Goal: Obtain resource: Download file/media

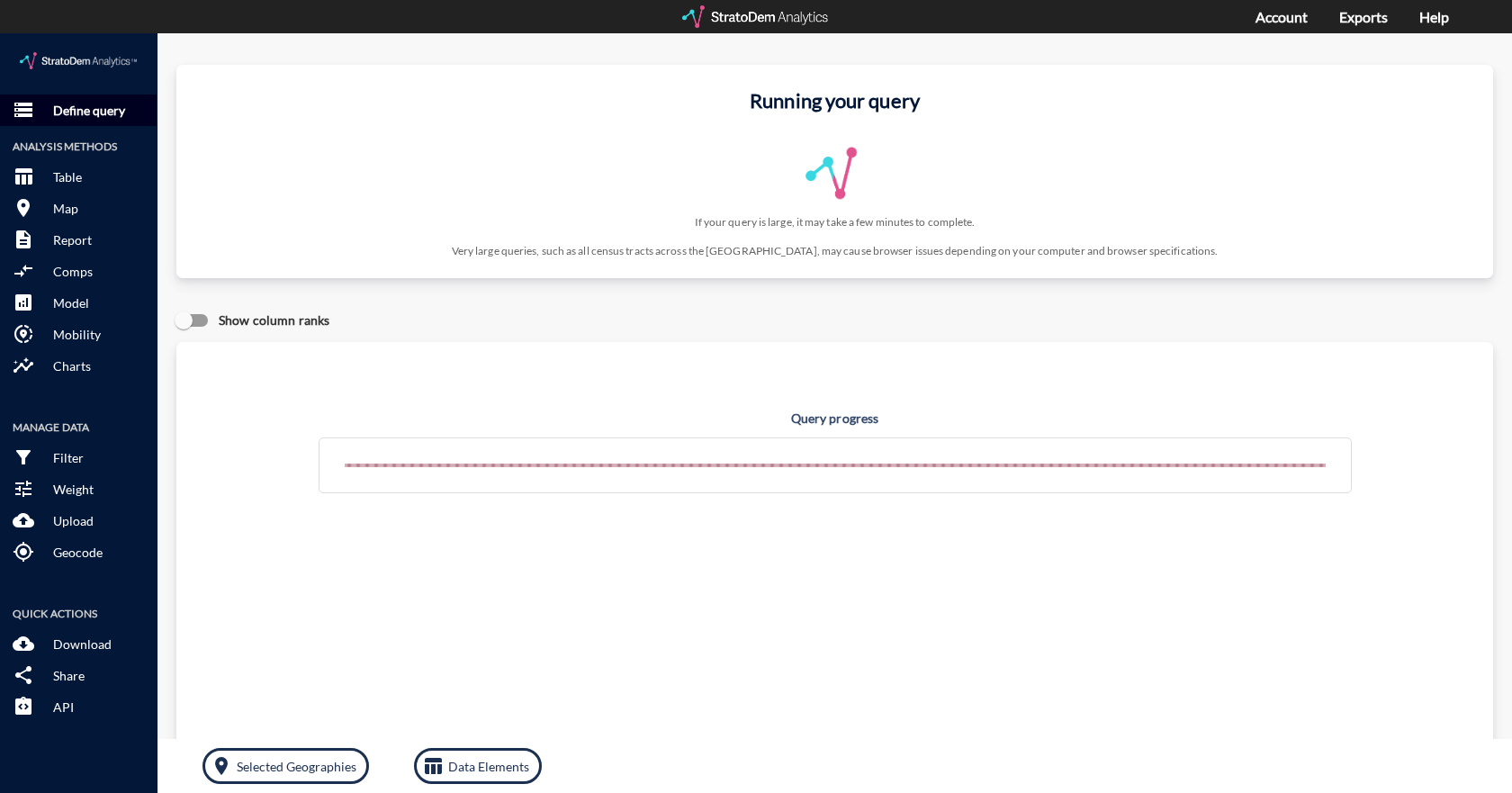
click p "Define query"
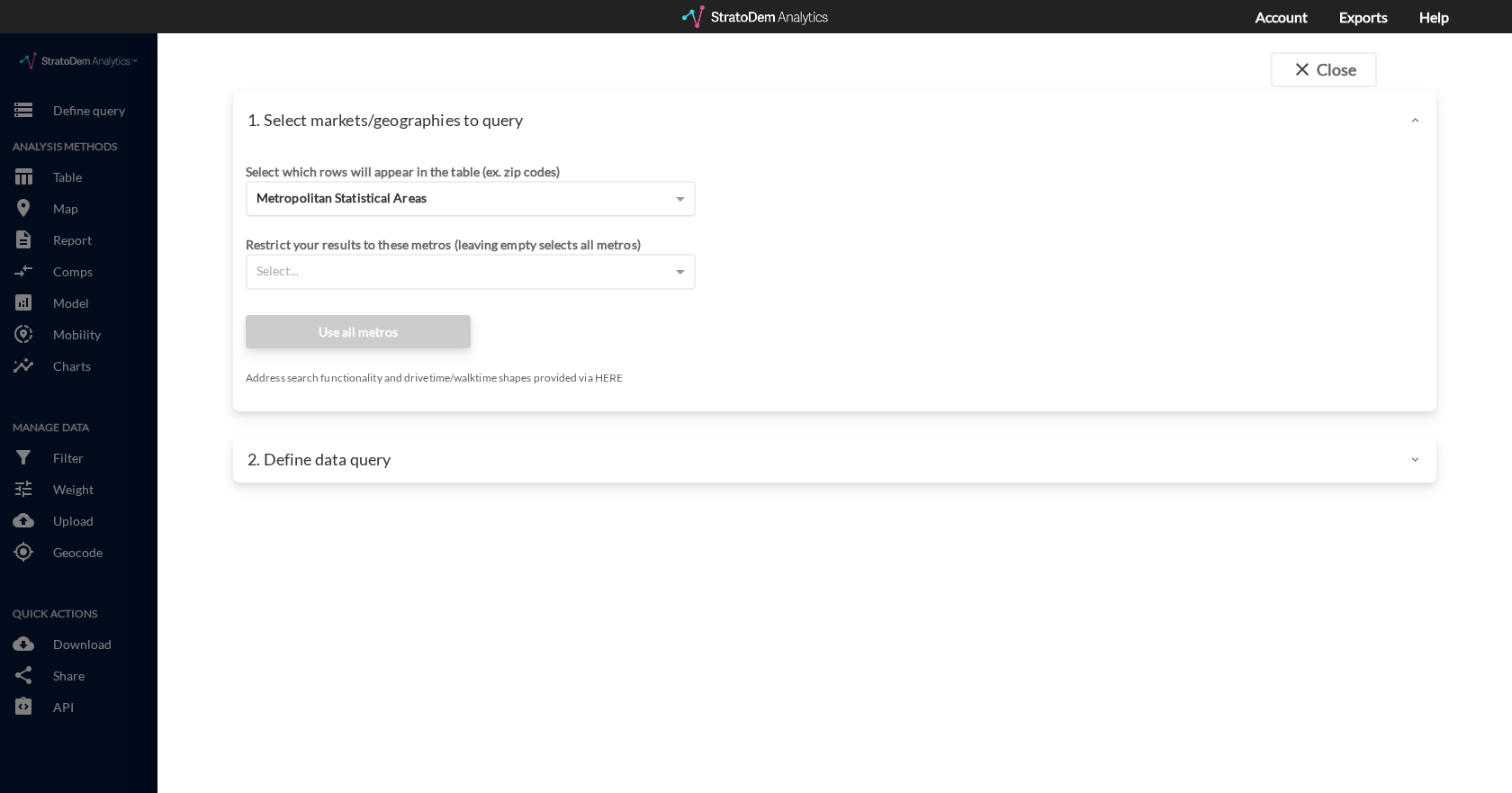
click span "Metropolitan Statistical Areas"
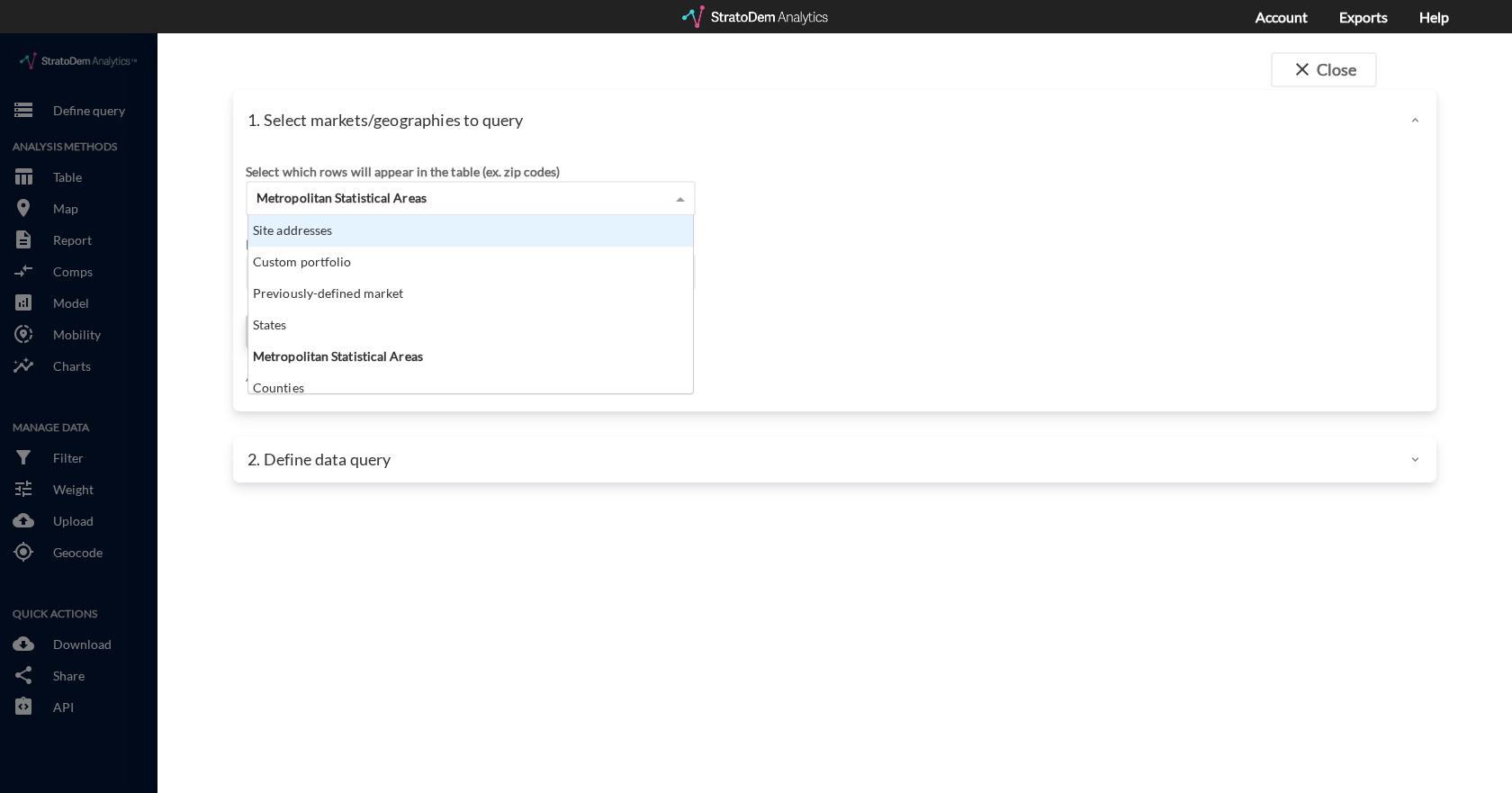
click div "Site addresses"
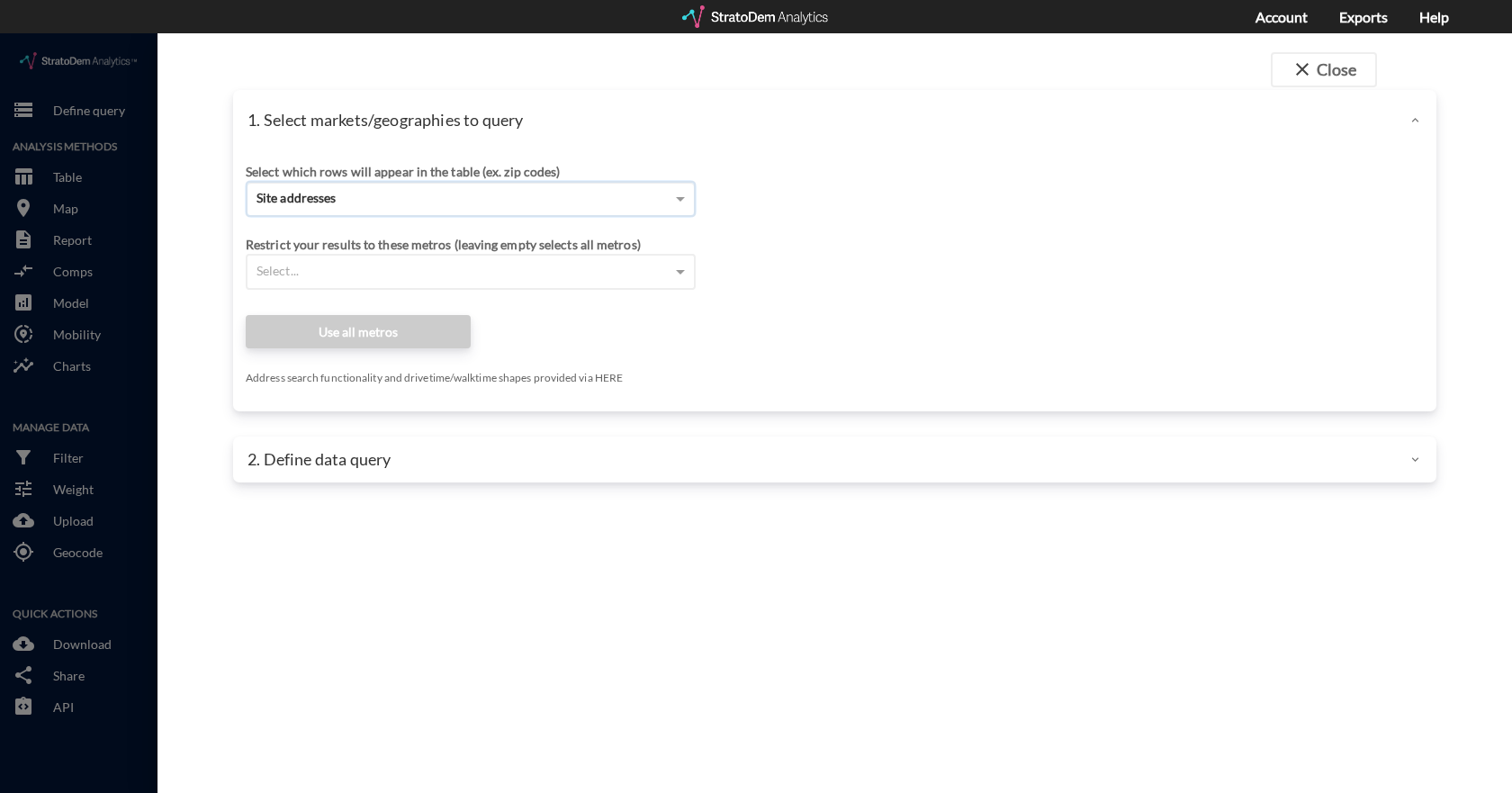
click input "Enter an address"
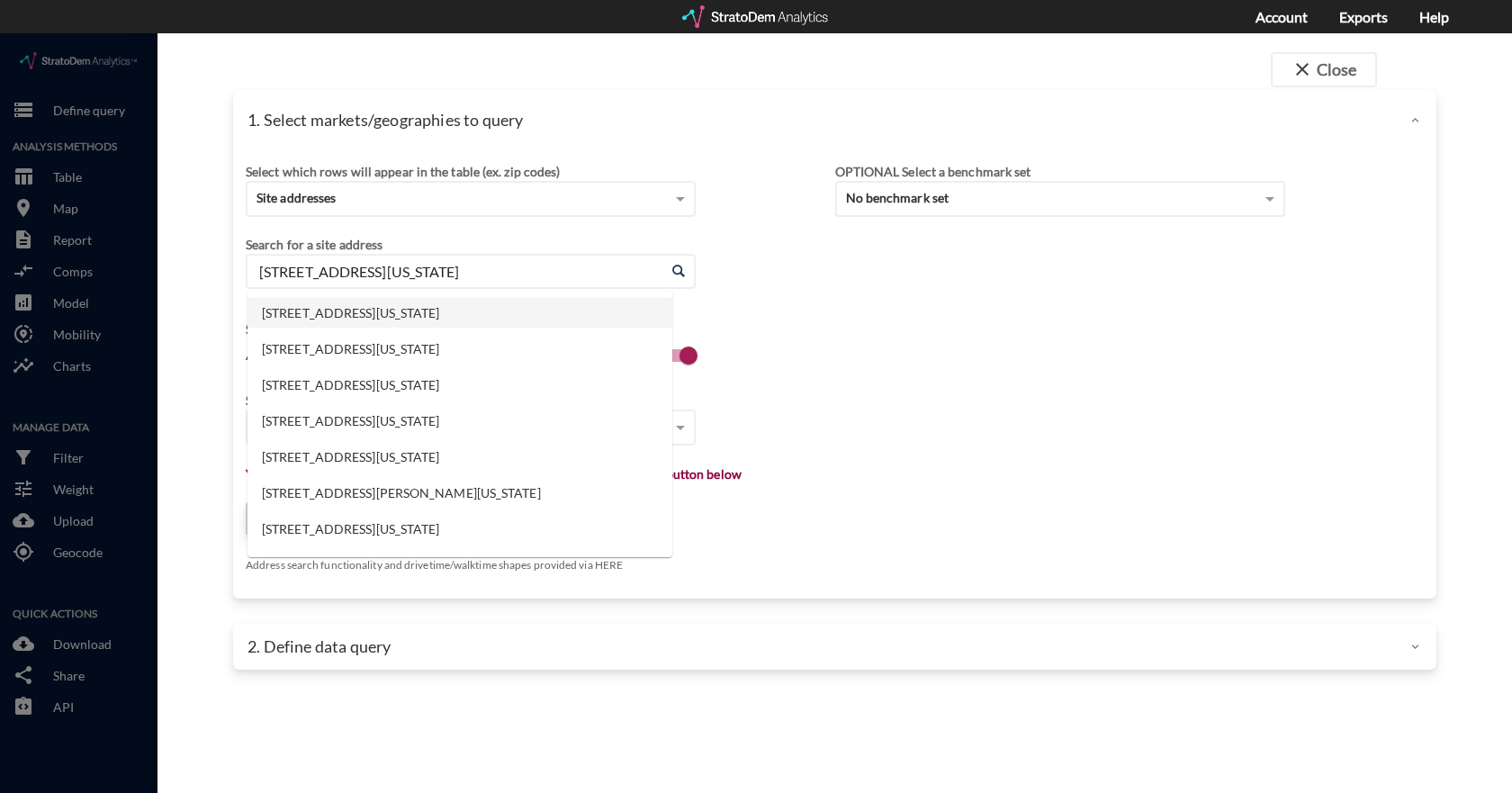
click ul "441 Linden Dr, Winchester, Virginia 441 Linden Dr, Madison, Wisconsin 441 Linde…"
click li "441 Linden Dr, Winchester, Virginia"
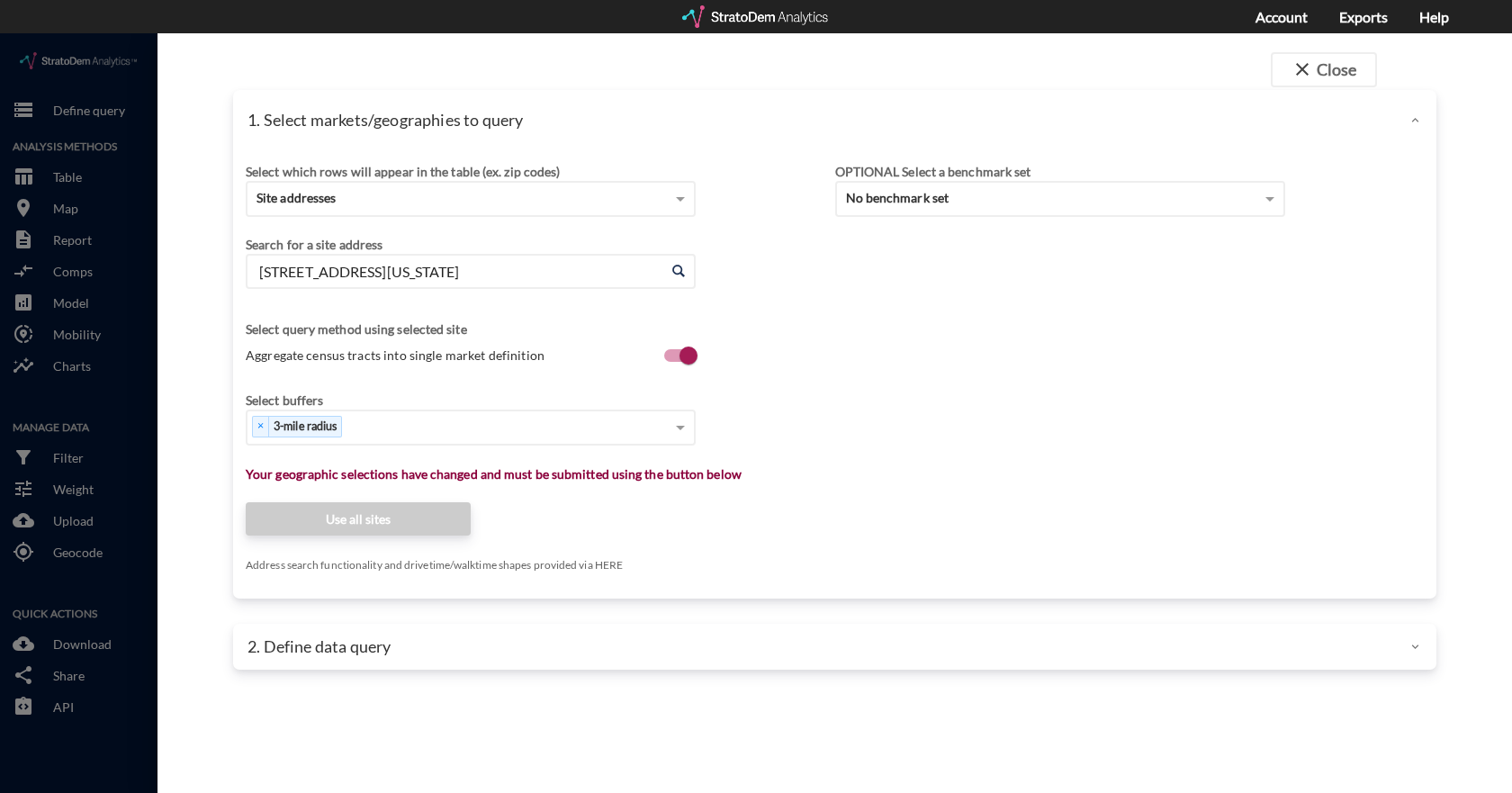
type input "441 Linden Dr, Winchester, Virginia"
click div "Select which rows will appear in the table (ex. zip codes) Site addresses Selec…"
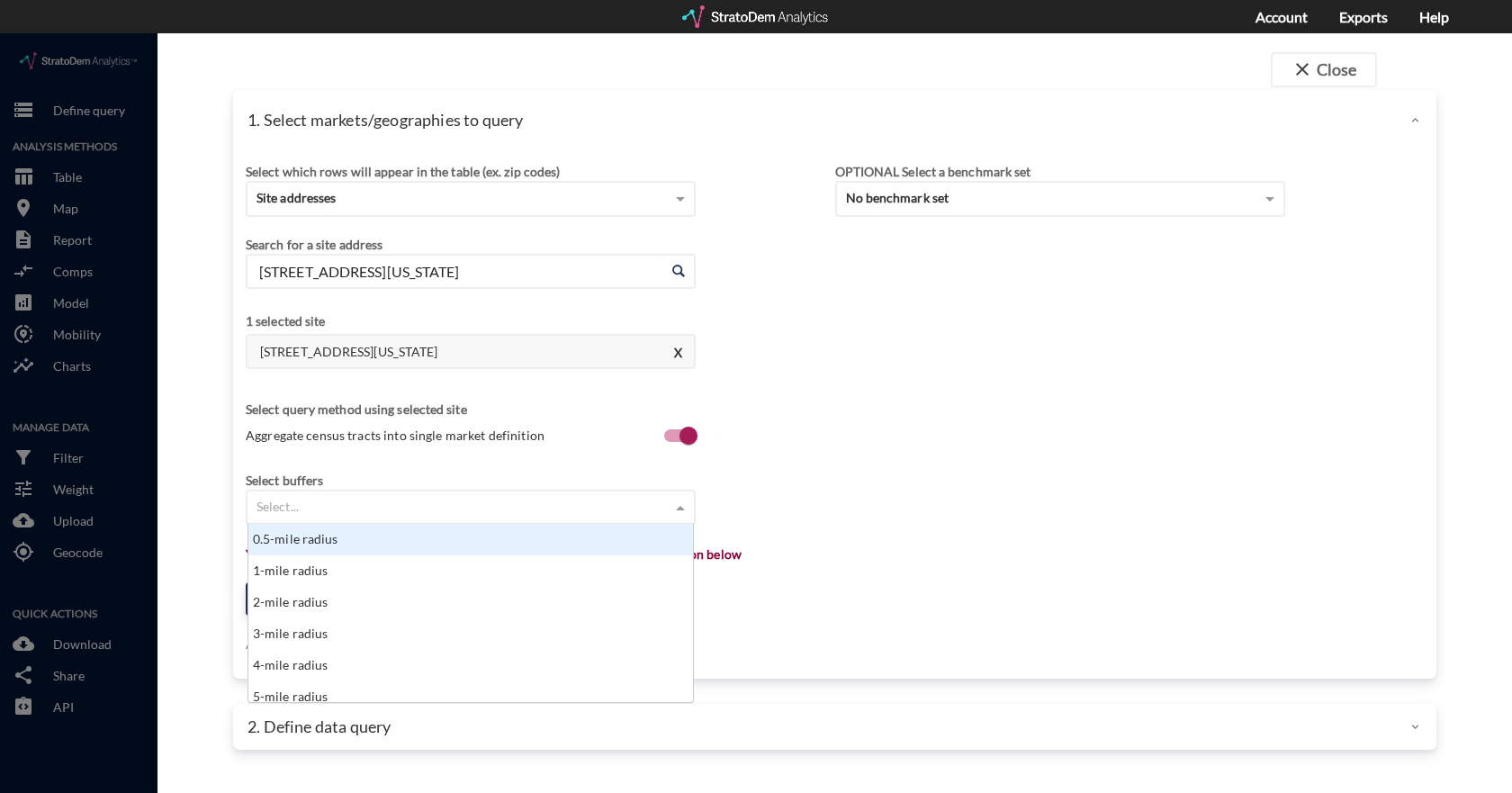
click div "Select..."
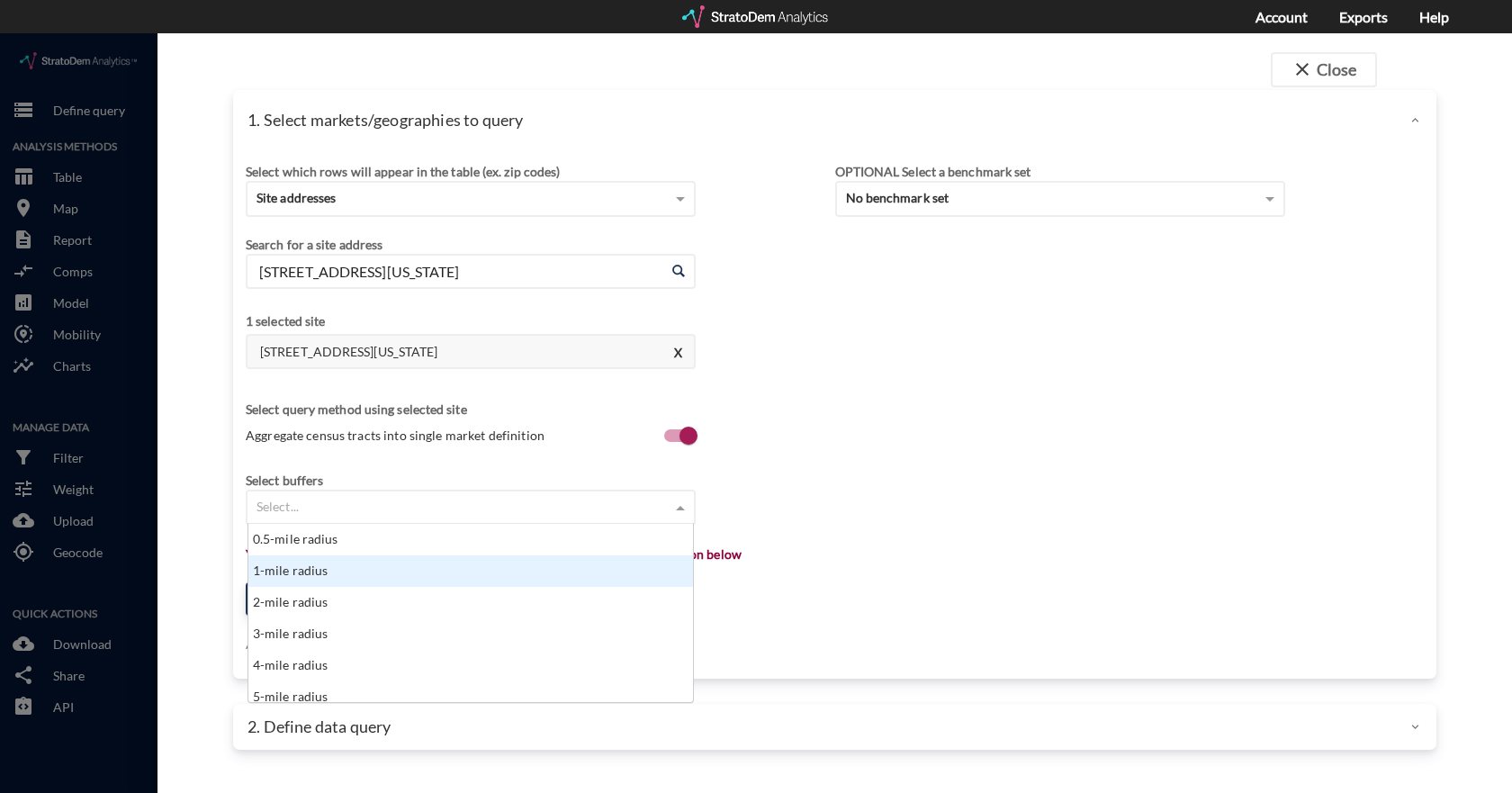
drag, startPoint x: 325, startPoint y: 536, endPoint x: 329, endPoint y: 506, distance: 30.3
click div "1-mile radius"
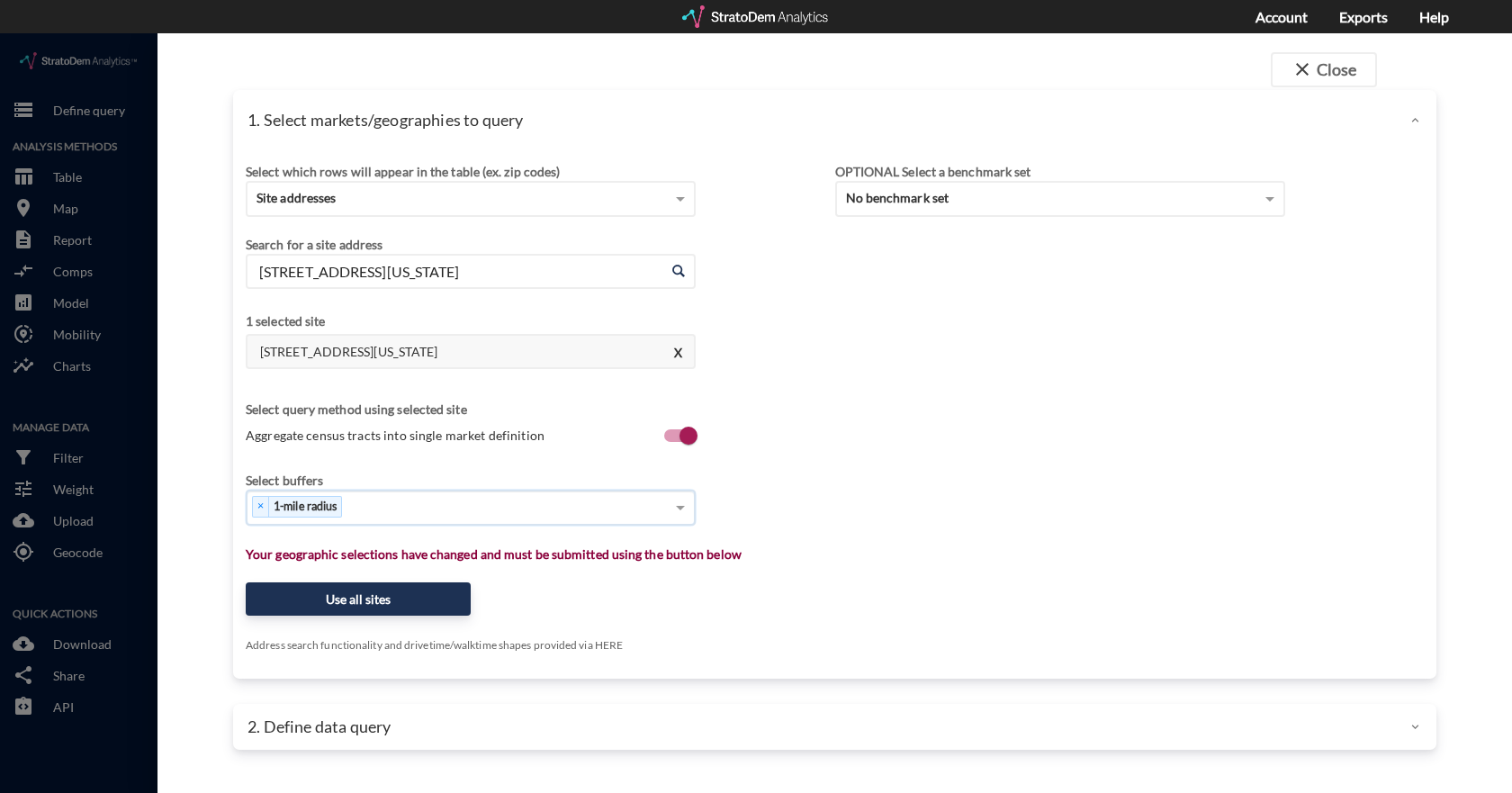
click div "× 1-mile radius"
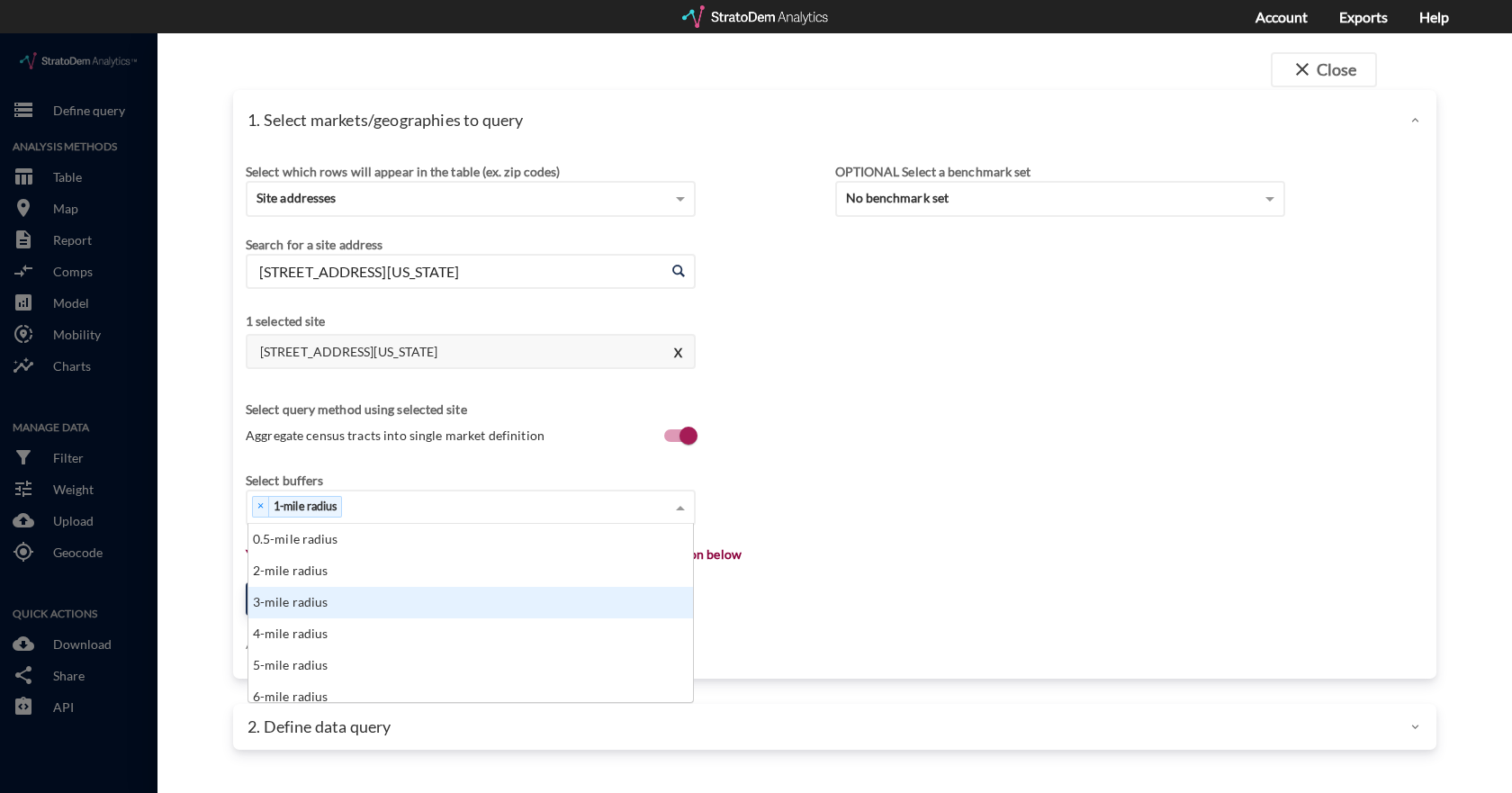
click div "3-mile radius"
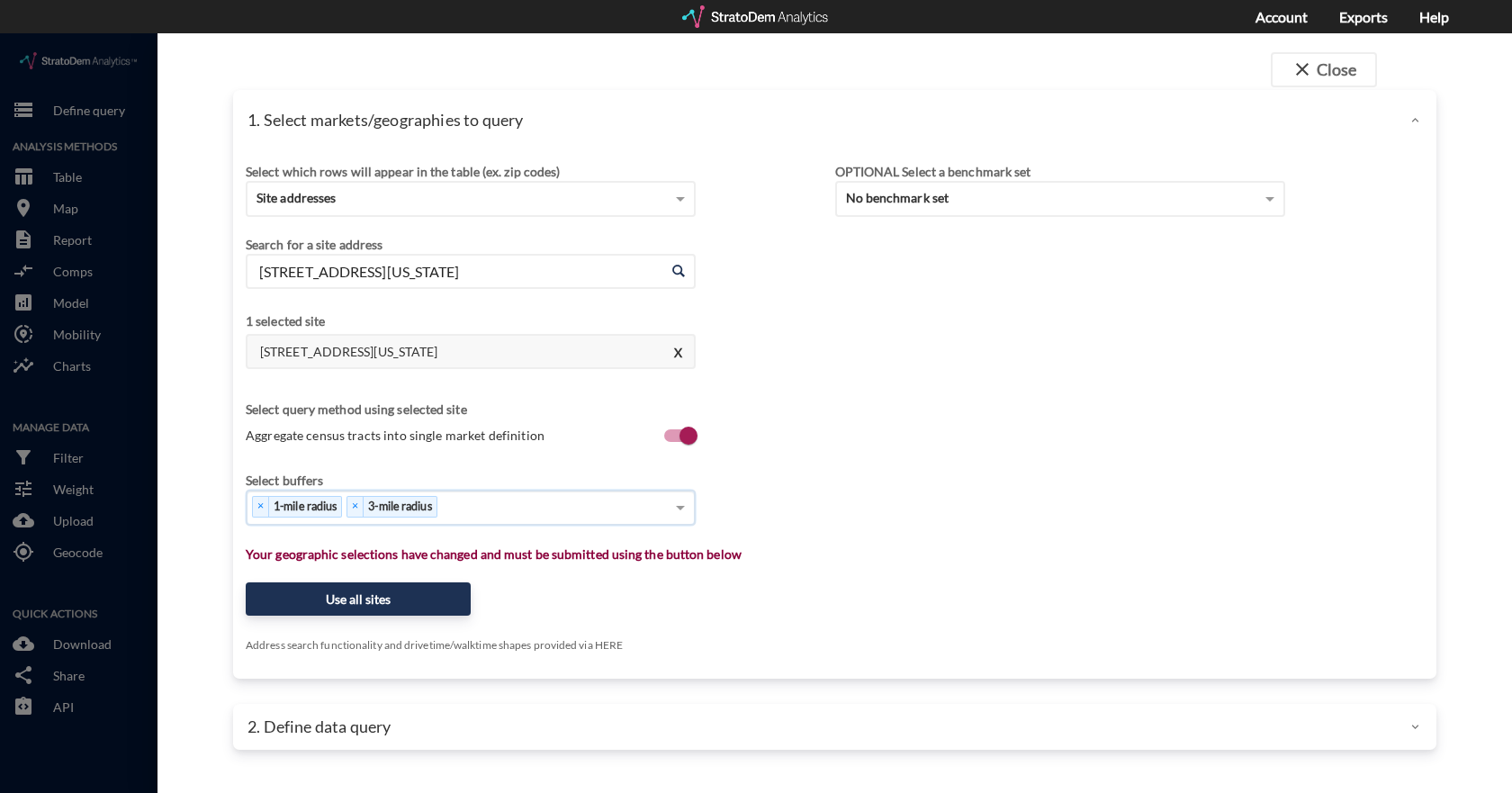
click div "× 1-mile radius × 3-mile radius"
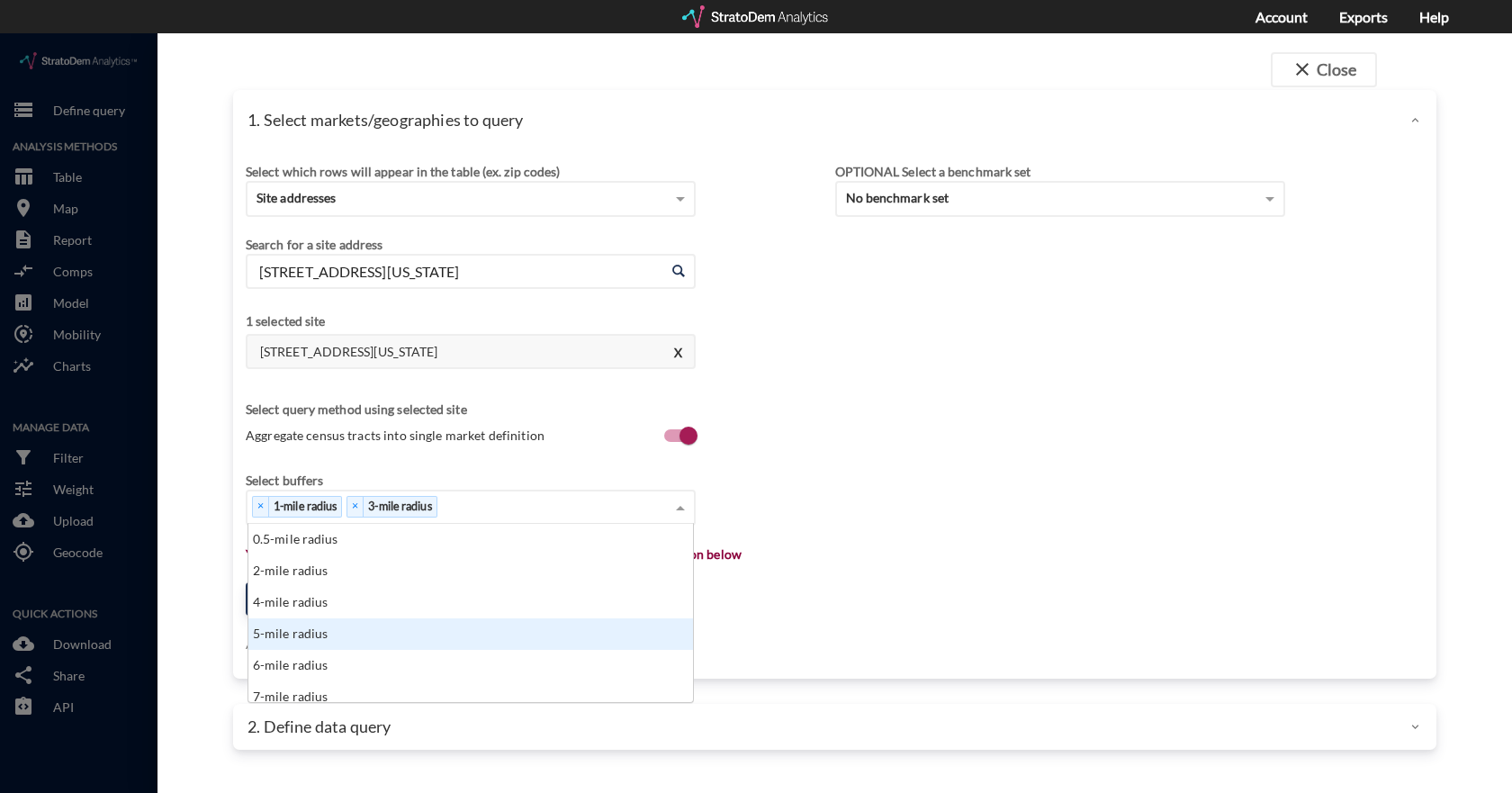
click div "5-mile radius"
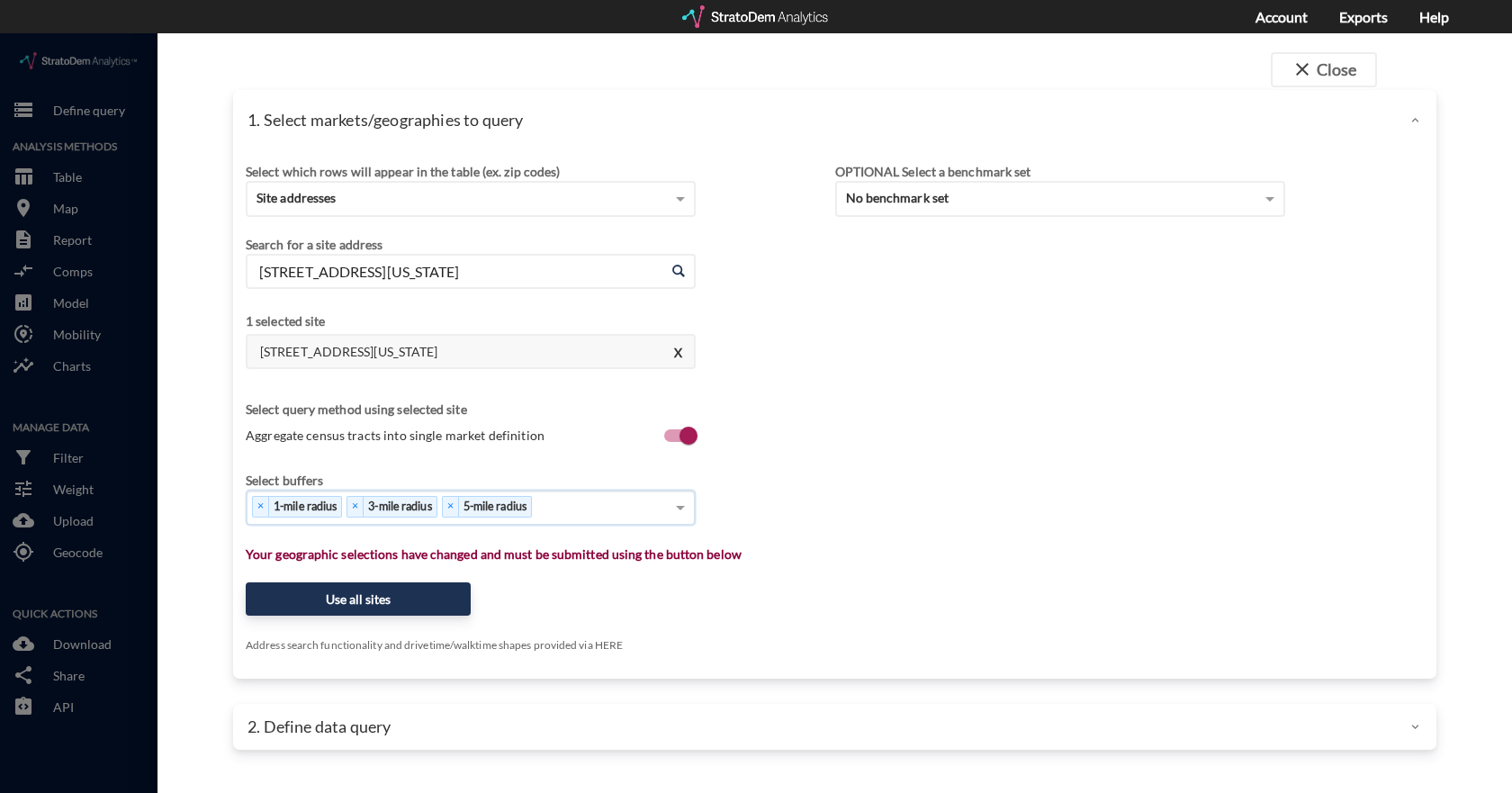
click div "× 1-mile radius × 3-mile radius × 5-mile radius"
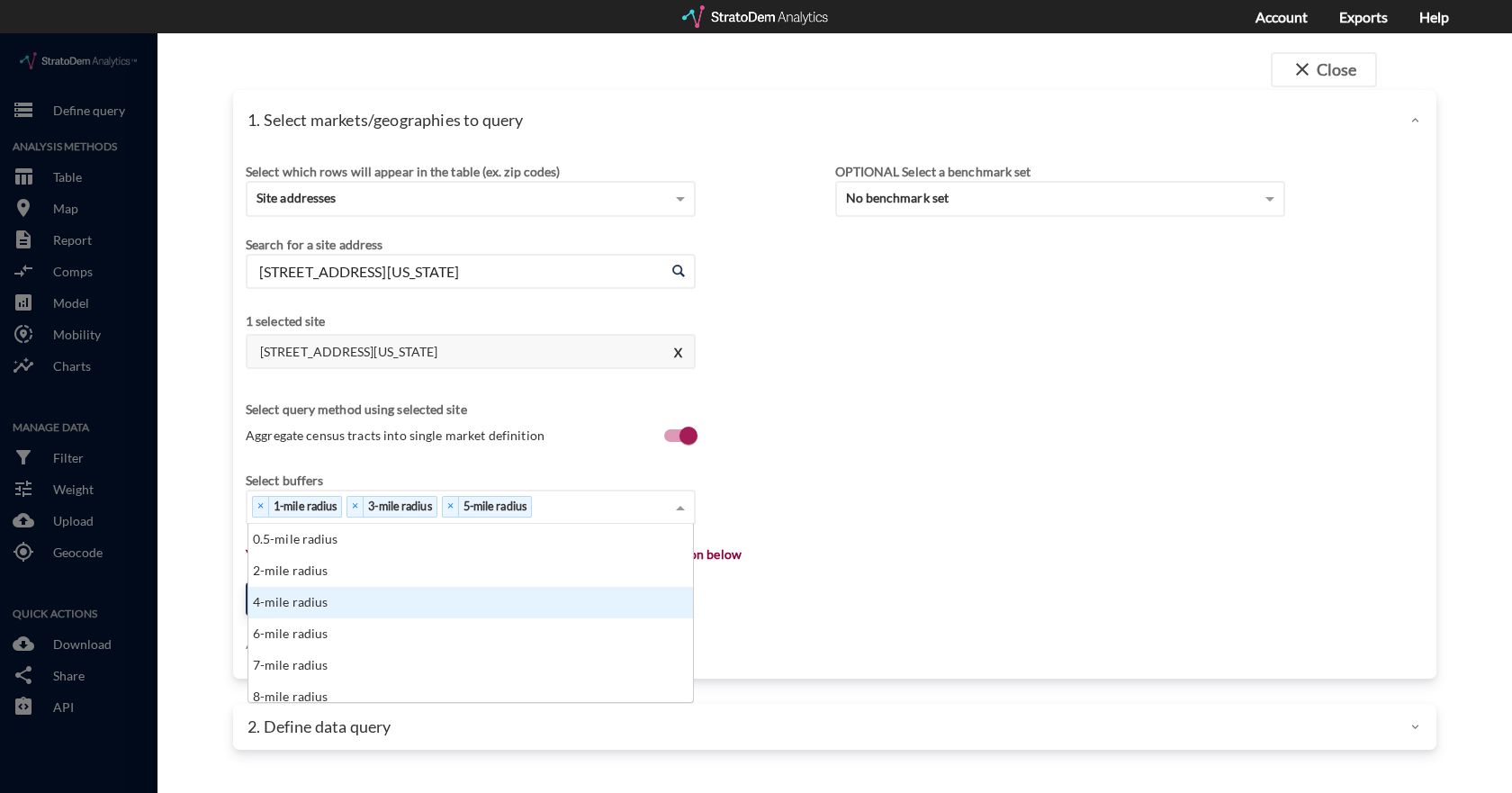
scroll to position [90, 0]
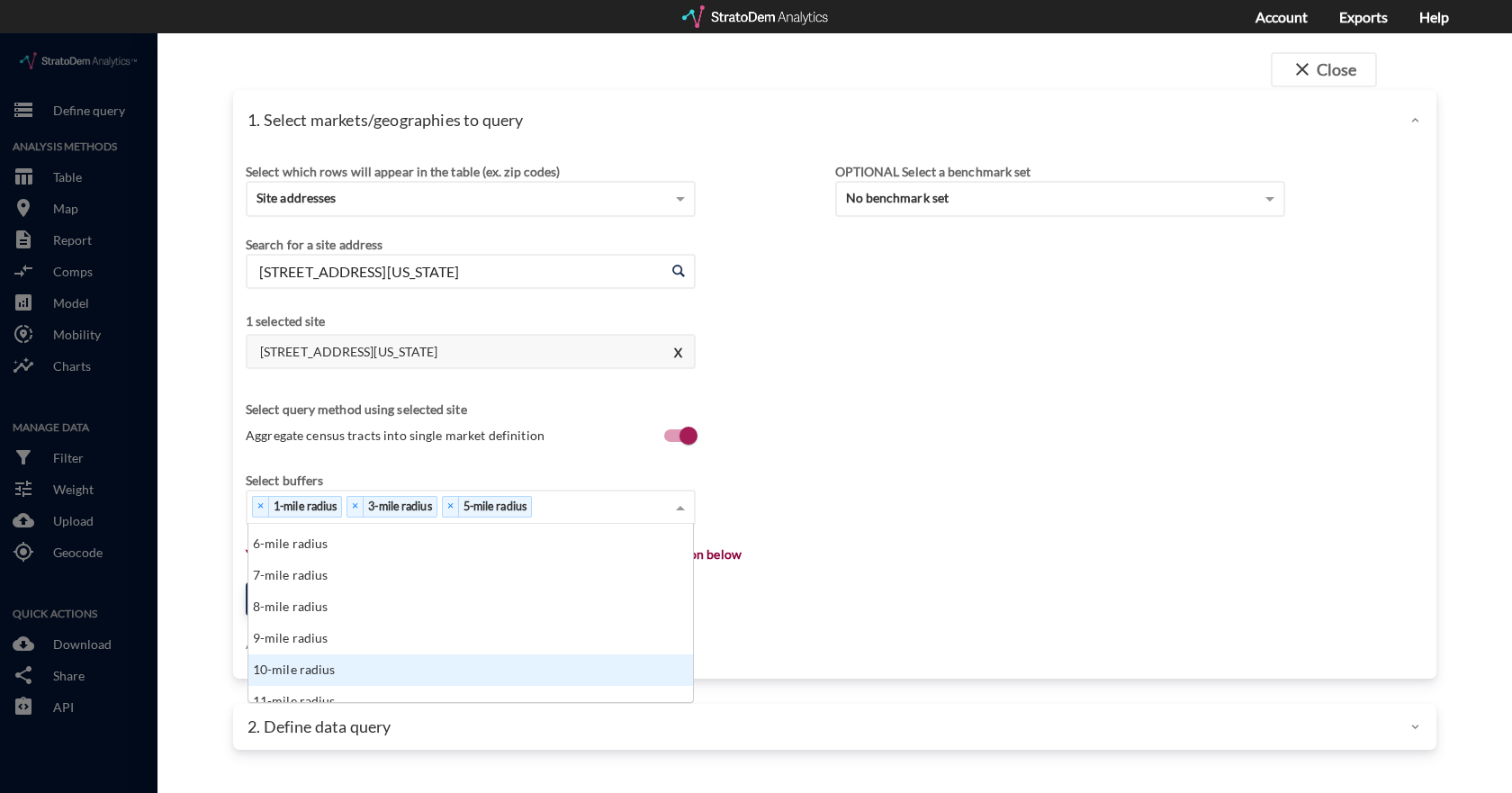
click div "10-mile radius"
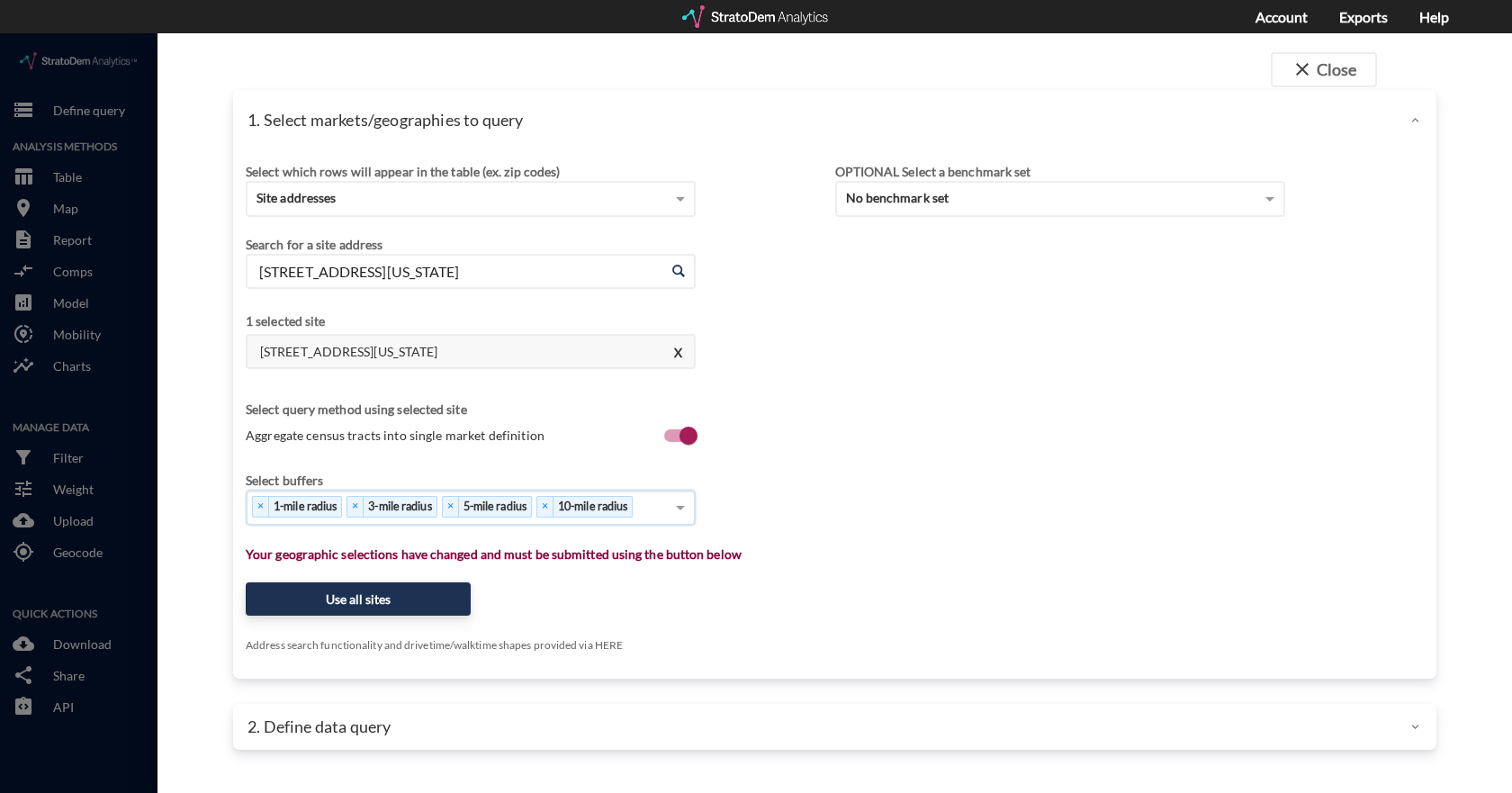
click div "Select which rows will appear in the table (ex. zip codes) Site addresses Selec…"
click button "Use all sites"
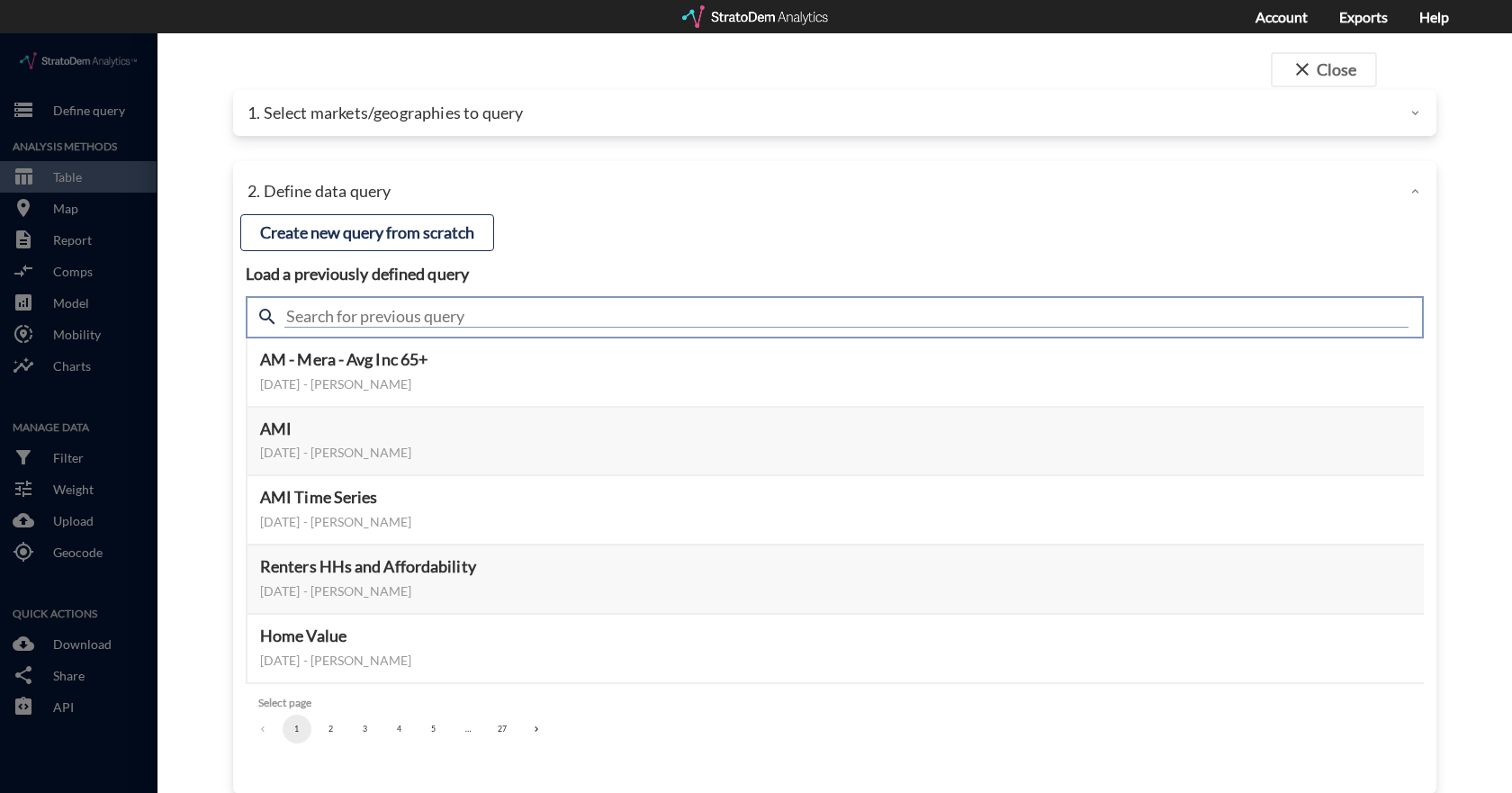
click input "text"
type input "housing demand"
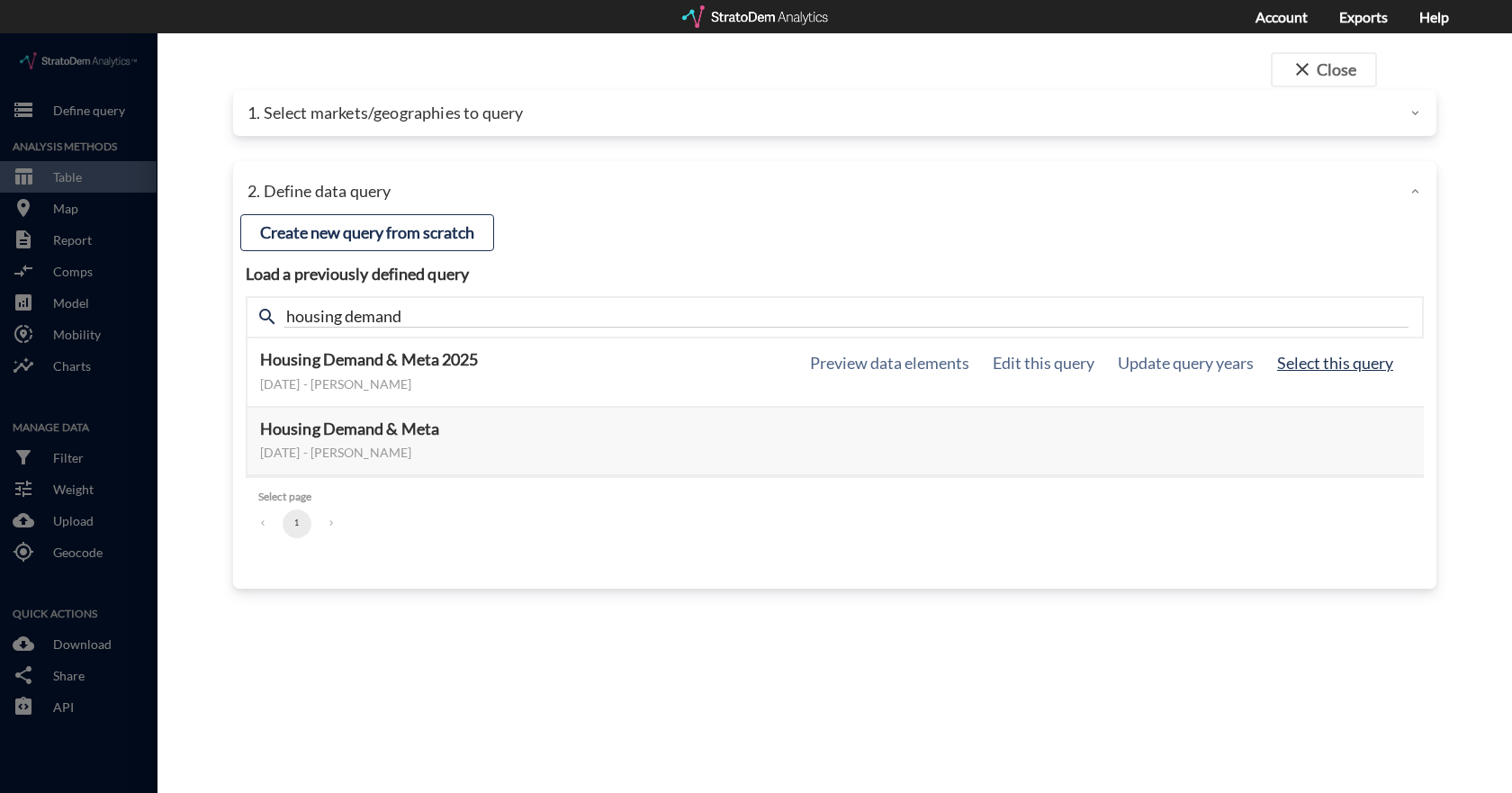
click button "Select this query"
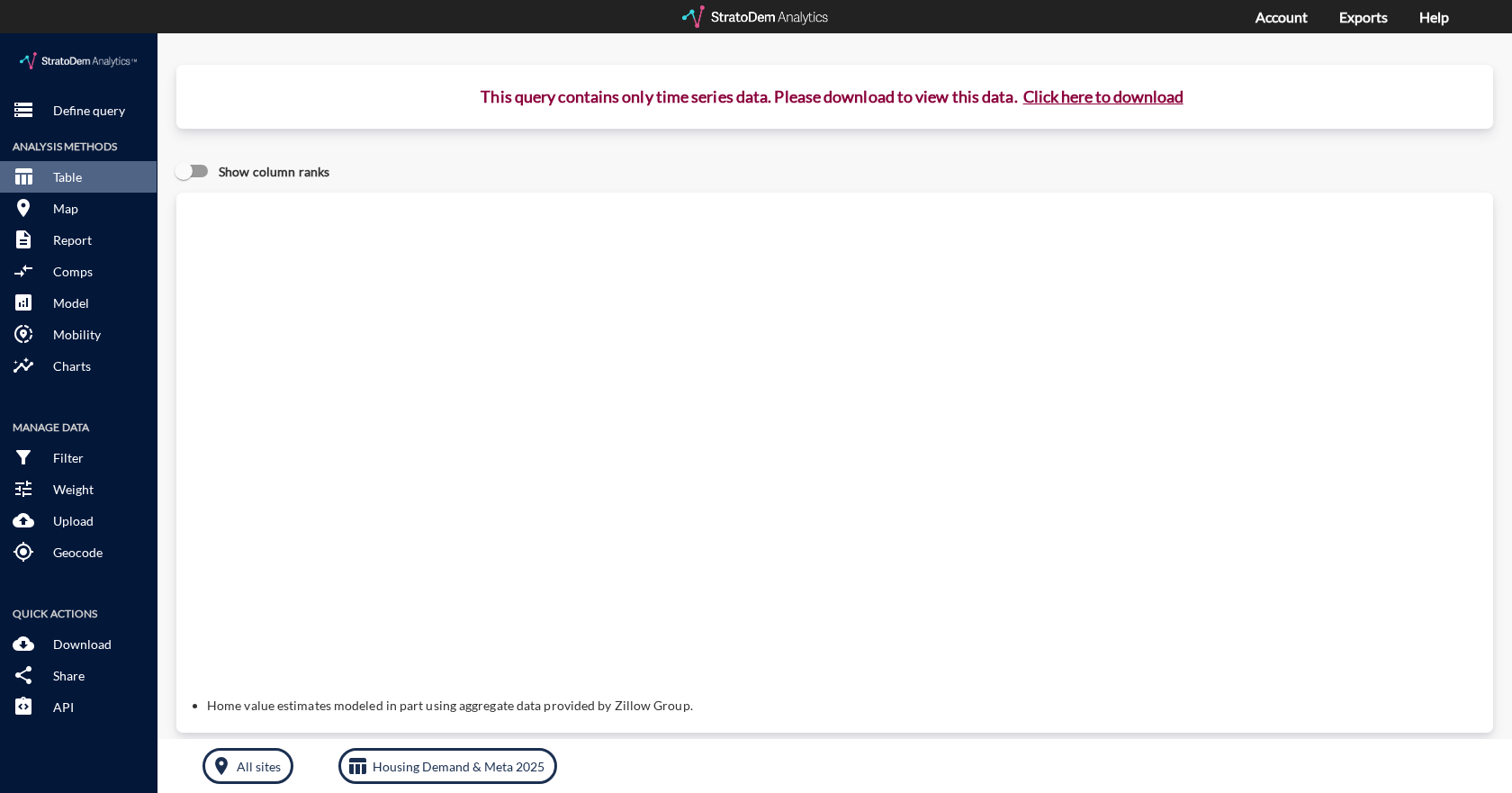
click button "Click here to download"
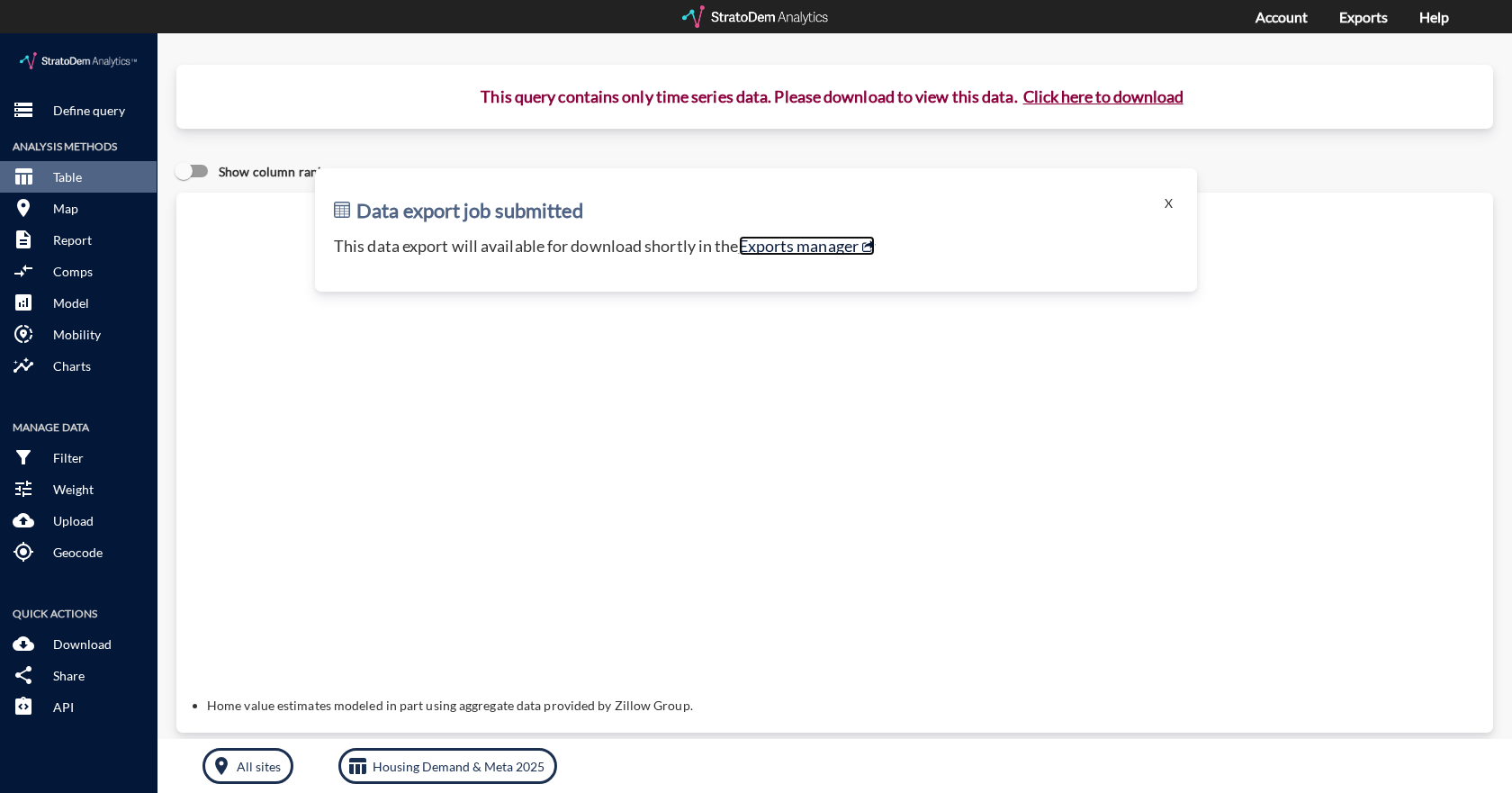
click link "Exports manager"
click p "Define query"
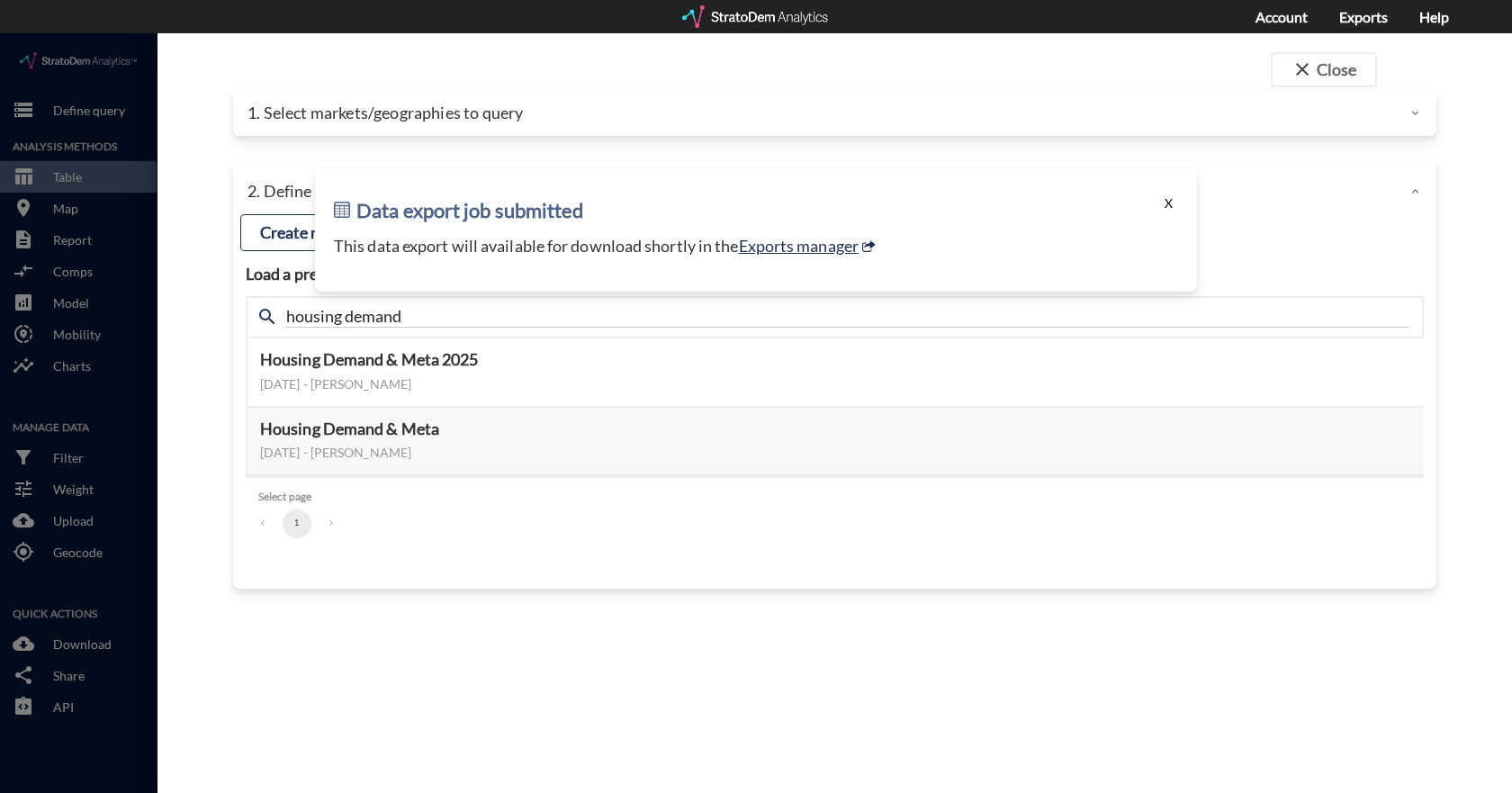
drag, startPoint x: 1170, startPoint y: 170, endPoint x: 1160, endPoint y: 173, distance: 10.4
click button "X"
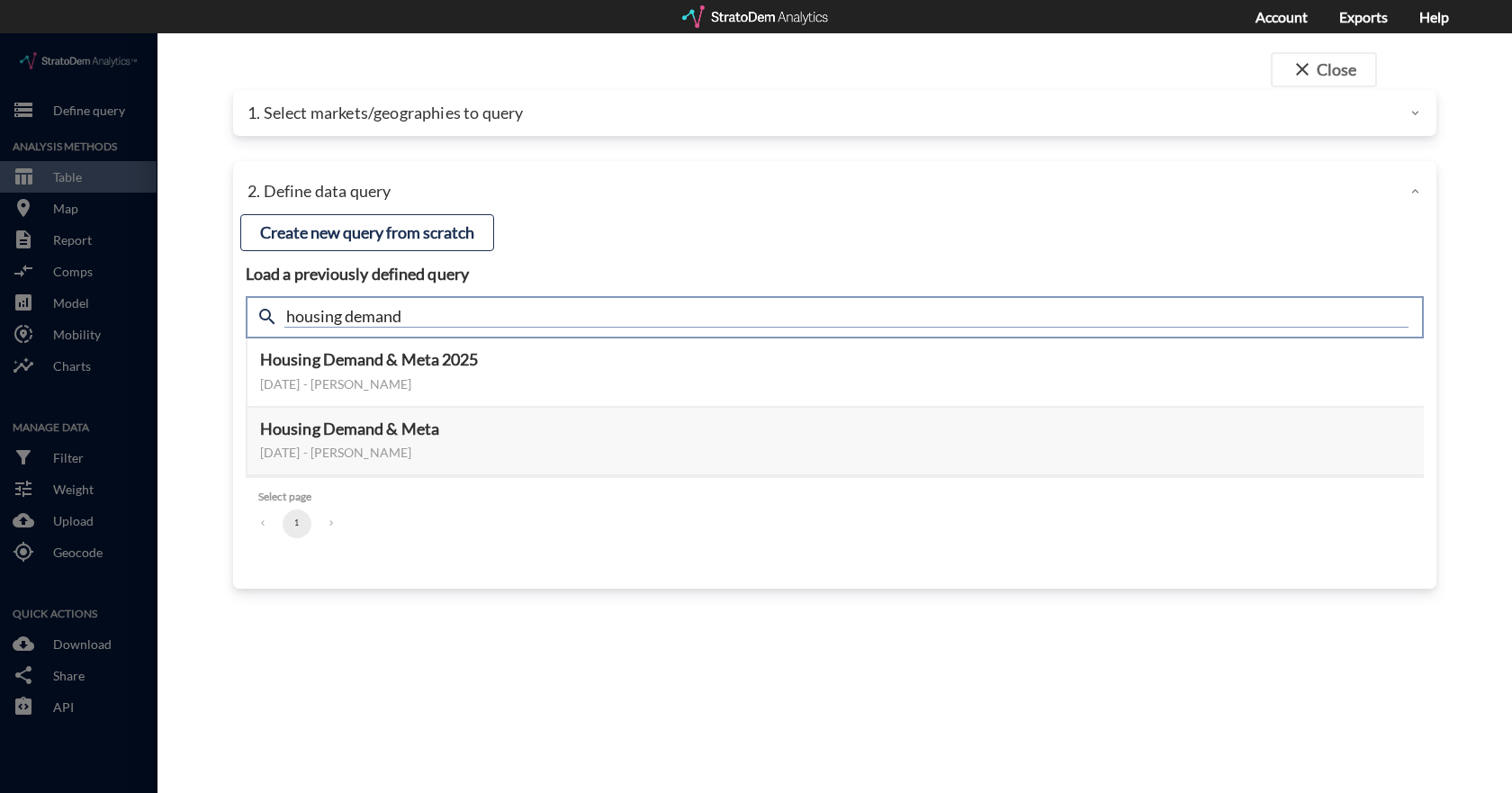
click input "housing demand"
type input "active adult"
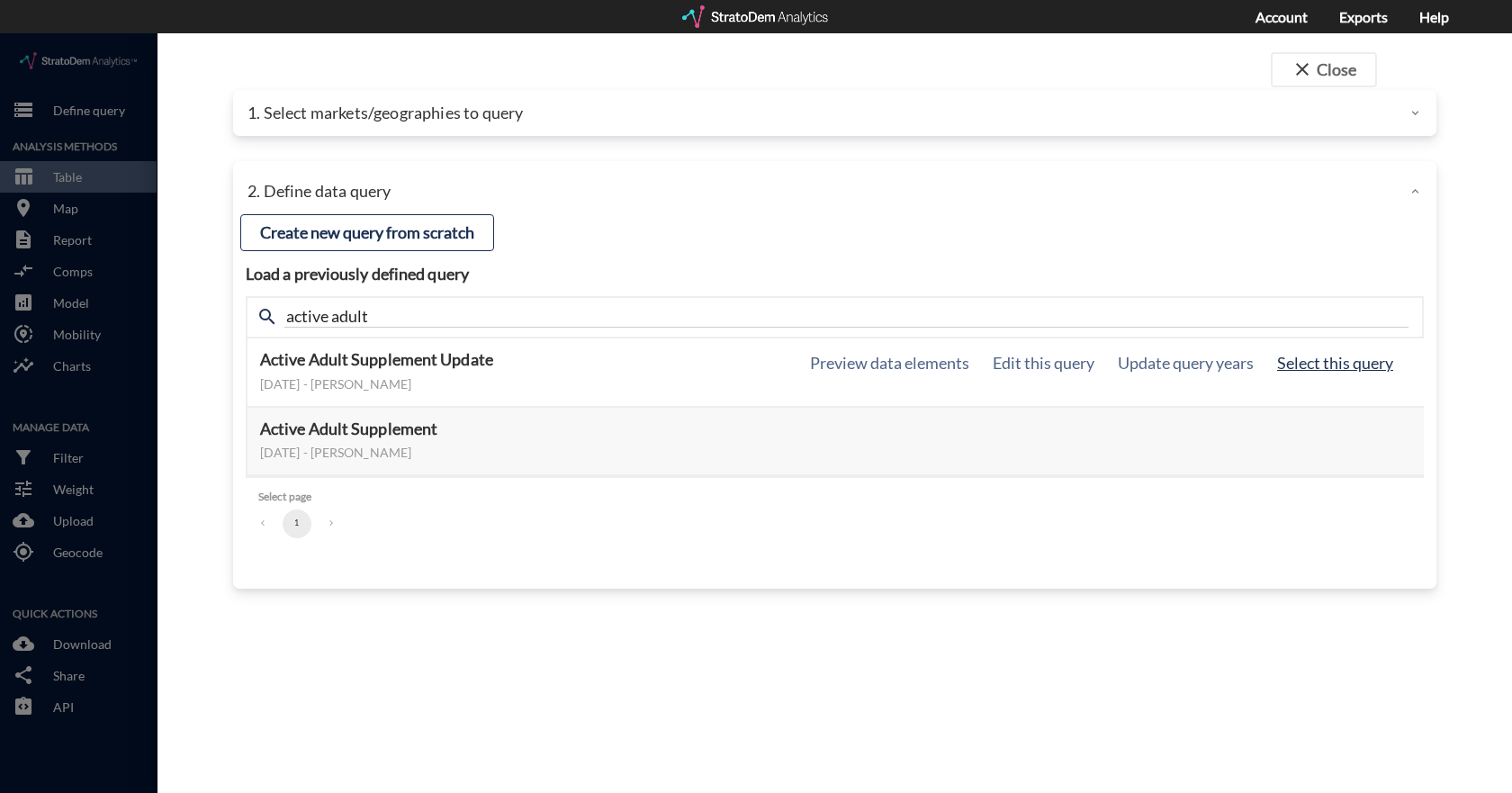
click button "Select this query"
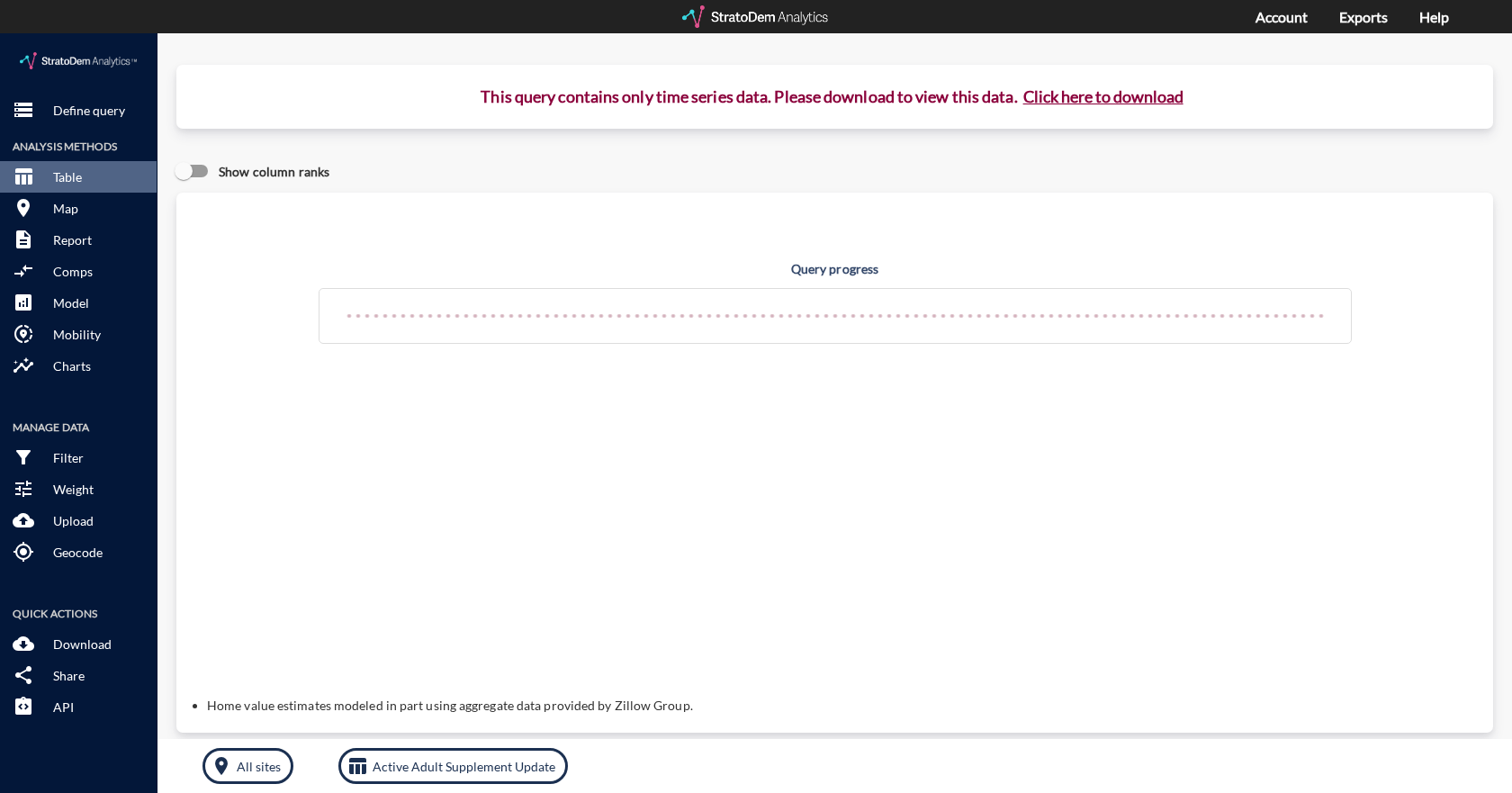
click div "room All sites table_chart Active Adult Supplement Update dynamic_feed Save mar…"
click div "Query progress Home value estimates modeled in part using aggregate data provid…"
click button "Click here to download"
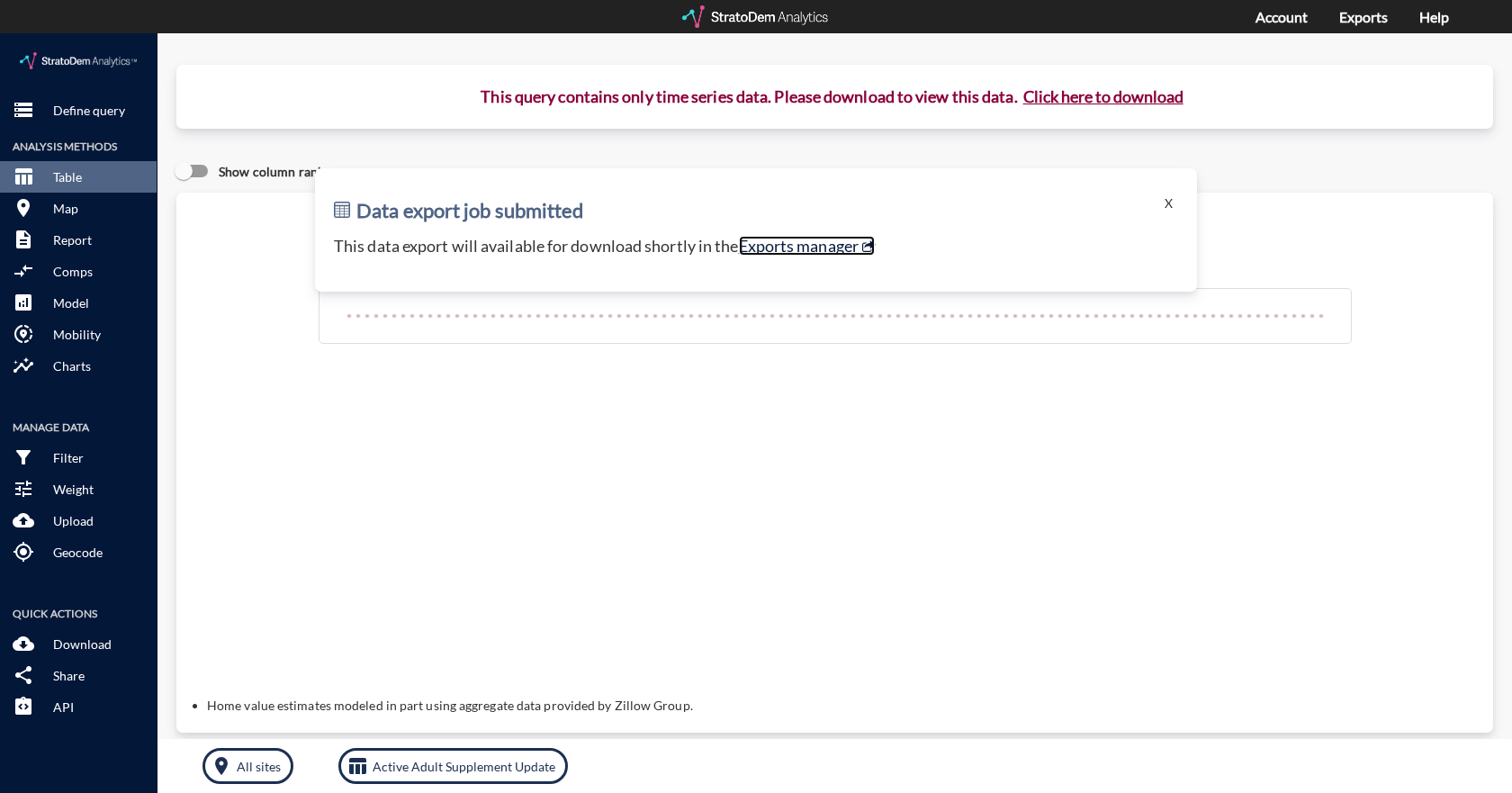
click link "Exports manager"
click button "X"
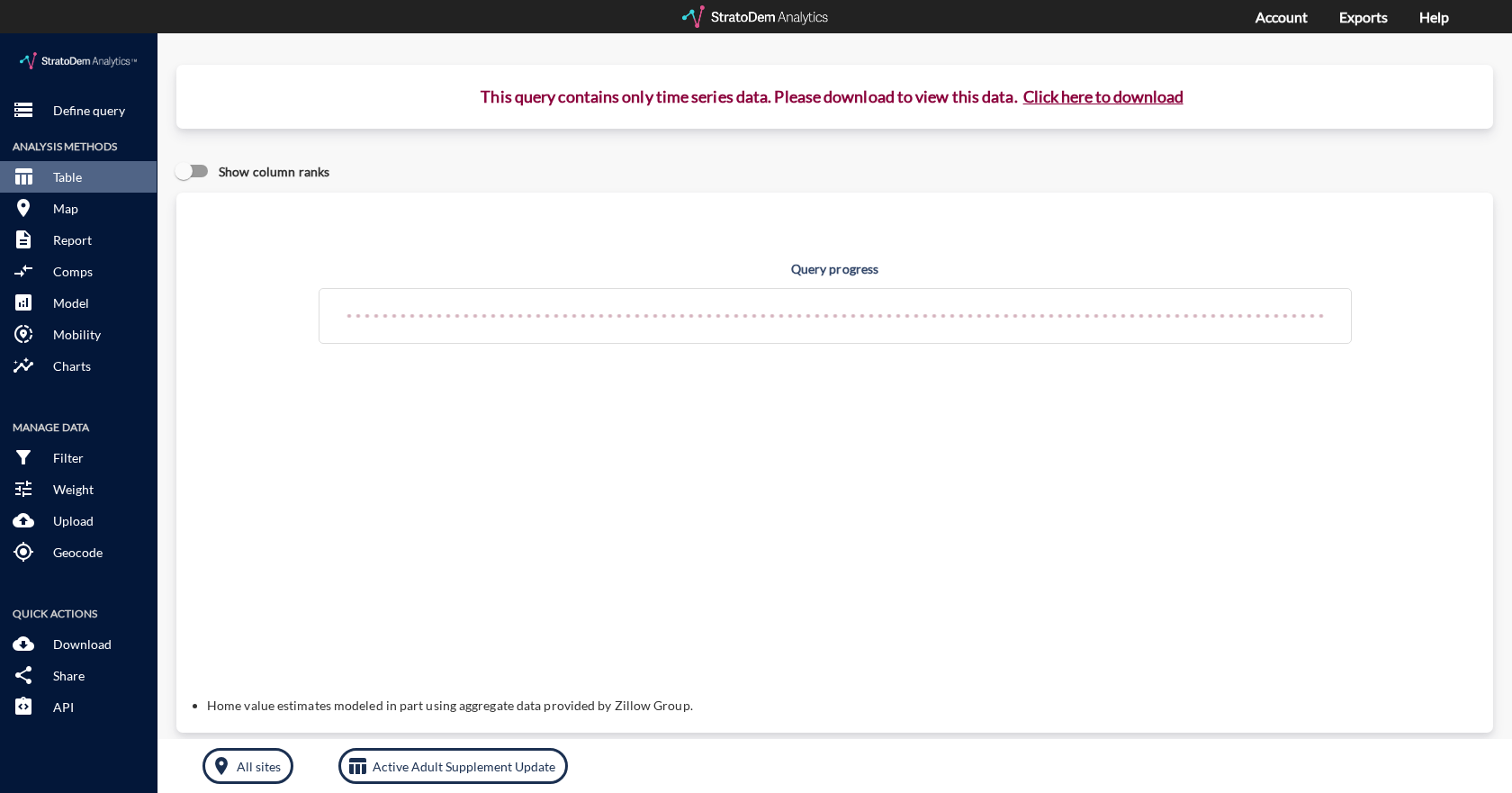
click div "Query progress Home value estimates modeled in part using aggregate data provid…"
click button "Click here to download"
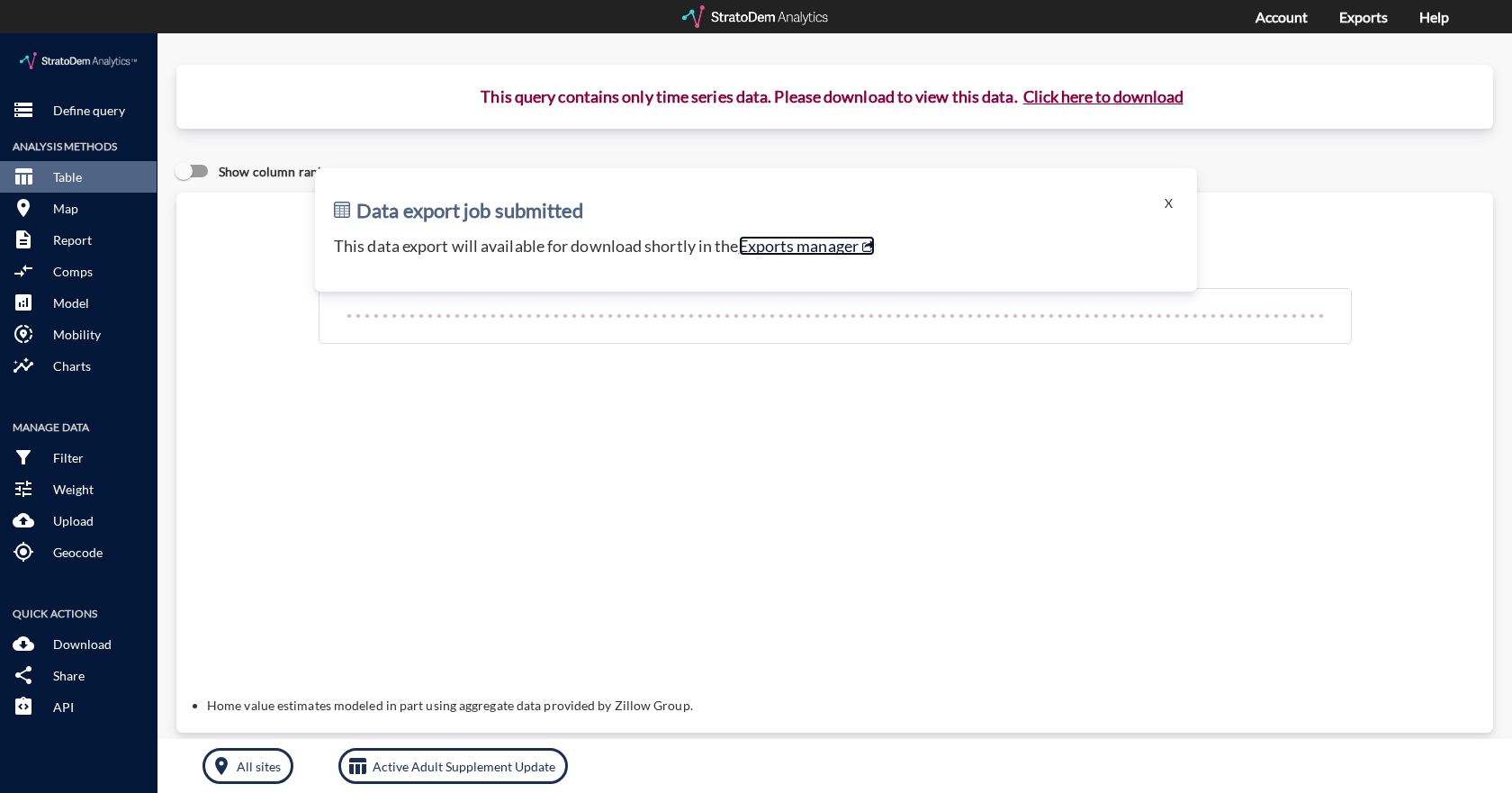
click link "Exports manager"
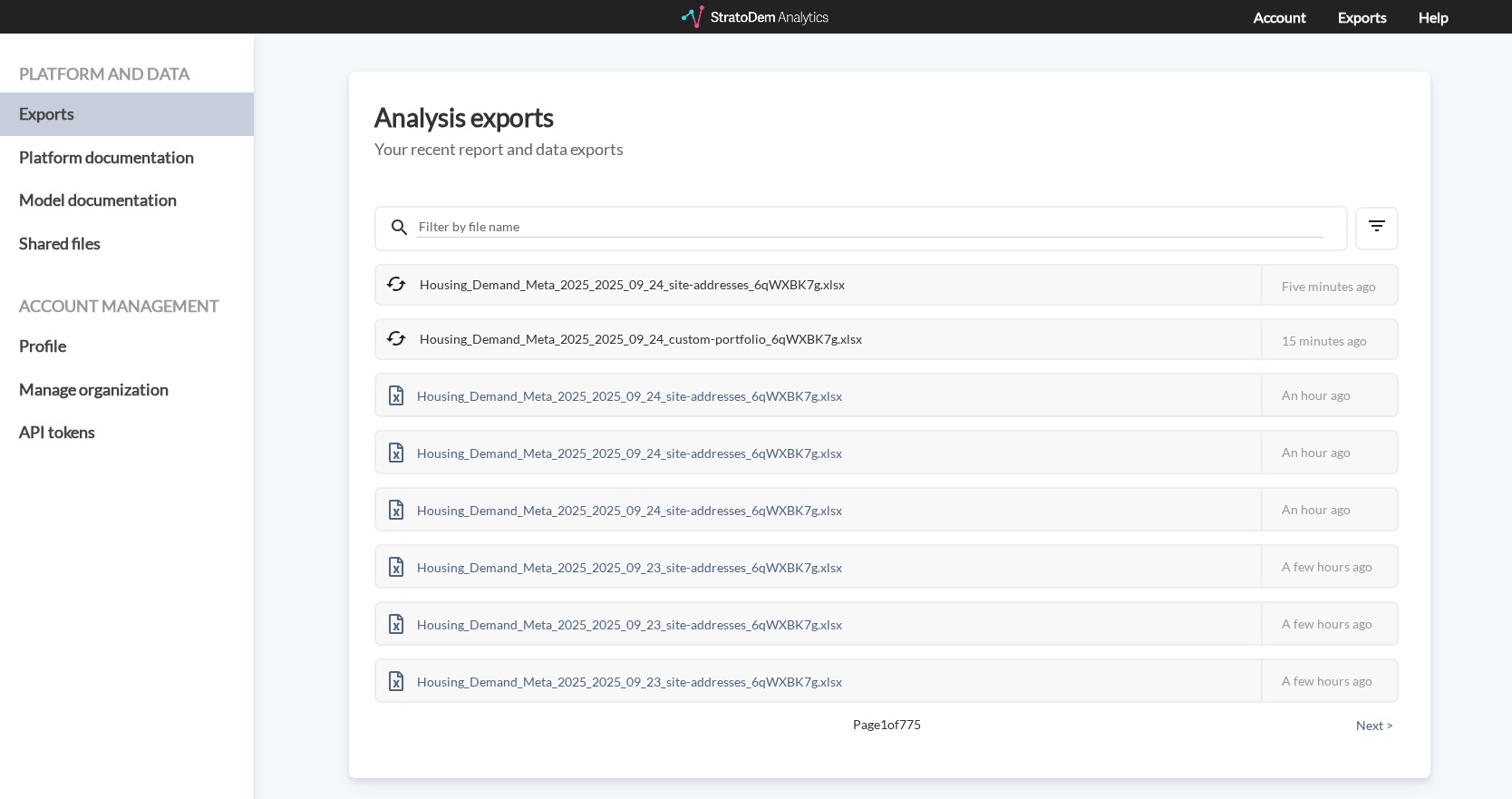
click at [866, 199] on div "Housing_Demand_Meta_2025_2025_09_24_site-addresses_6qWXBK7g.xlsx This job faile…" at bounding box center [889, 469] width 1031 height 553
click at [868, 162] on div "Analysis exports Your recent report and data exports Housing_Demand_Meta_2025_2…" at bounding box center [889, 425] width 1081 height 706
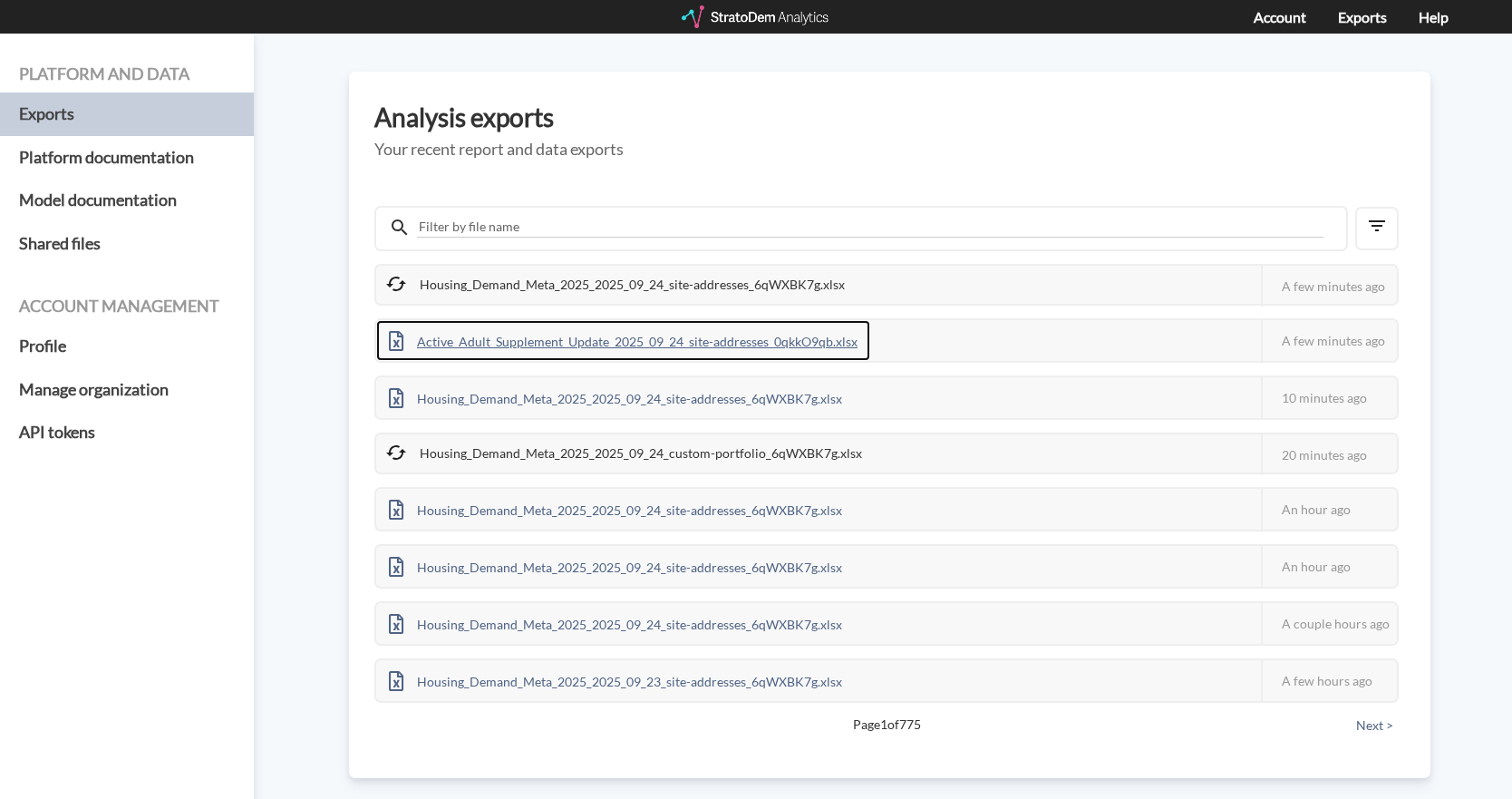
click at [657, 342] on div "Active_Adult_Supplement_Update_2025_09_24_site-addresses_0qkkO9qb.xlsx" at bounding box center [624, 340] width 495 height 41
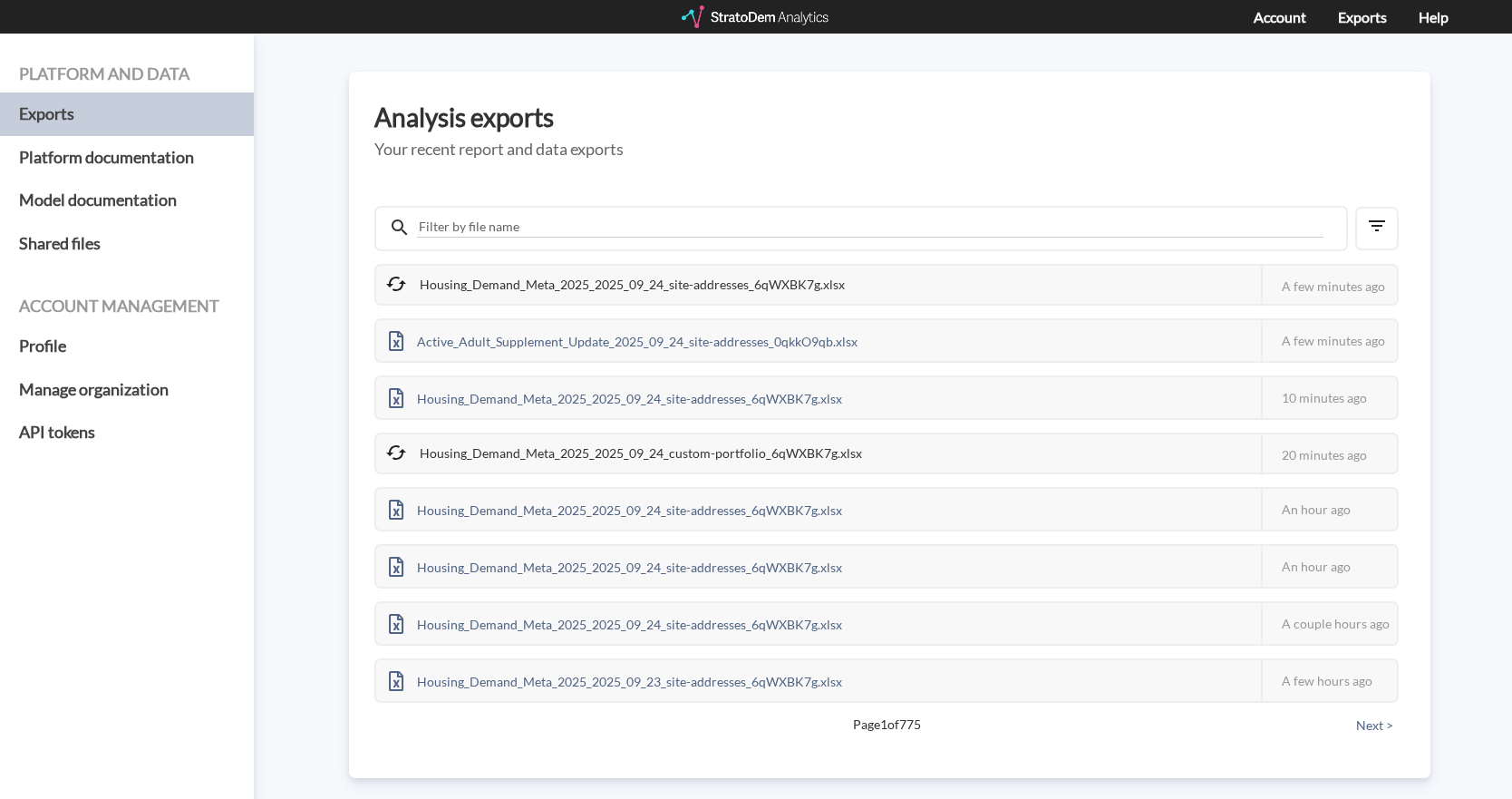
click at [1443, 260] on div "Platform and data Exports Platform documentation Model documentation Shared fil…" at bounding box center [756, 416] width 1512 height 765
click at [595, 298] on div "Housing_Demand_Meta_2025_2025_09_24_site-addresses_6qWXBK7g.xlsx" at bounding box center [617, 284] width 481 height 38
click at [727, 408] on div "Housing_Demand_Meta_2025_2025_09_24_site-addresses_6qWXBK7g.xlsx" at bounding box center [616, 398] width 479 height 41
